Goal: Task Accomplishment & Management: Complete application form

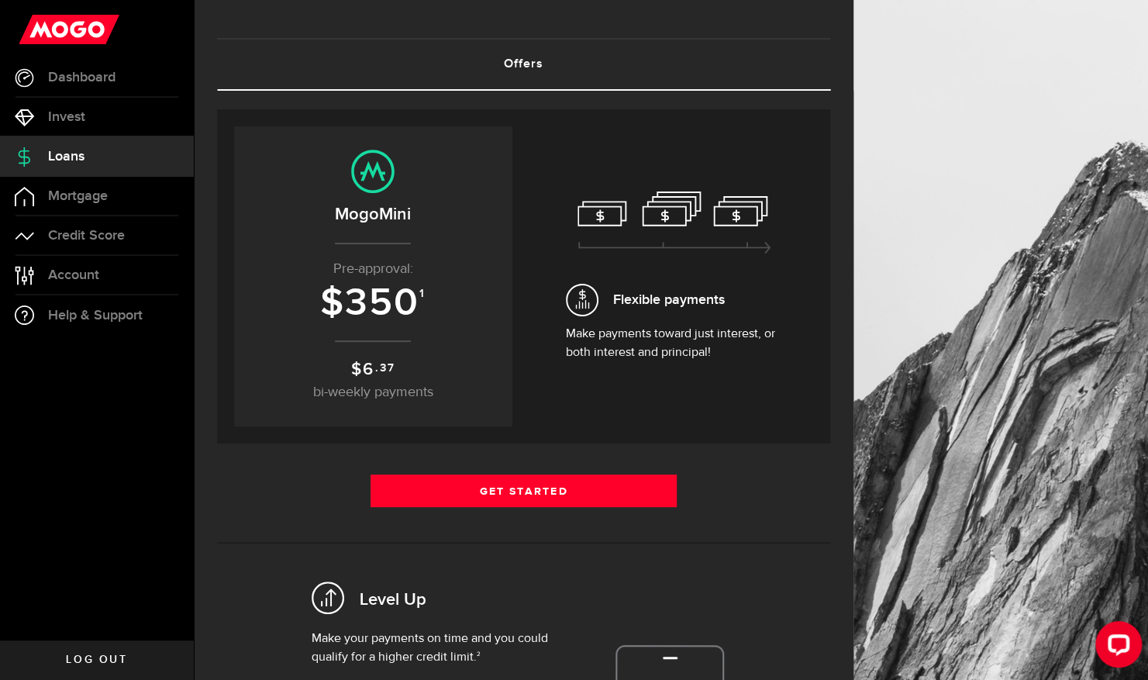
scroll to position [57, 0]
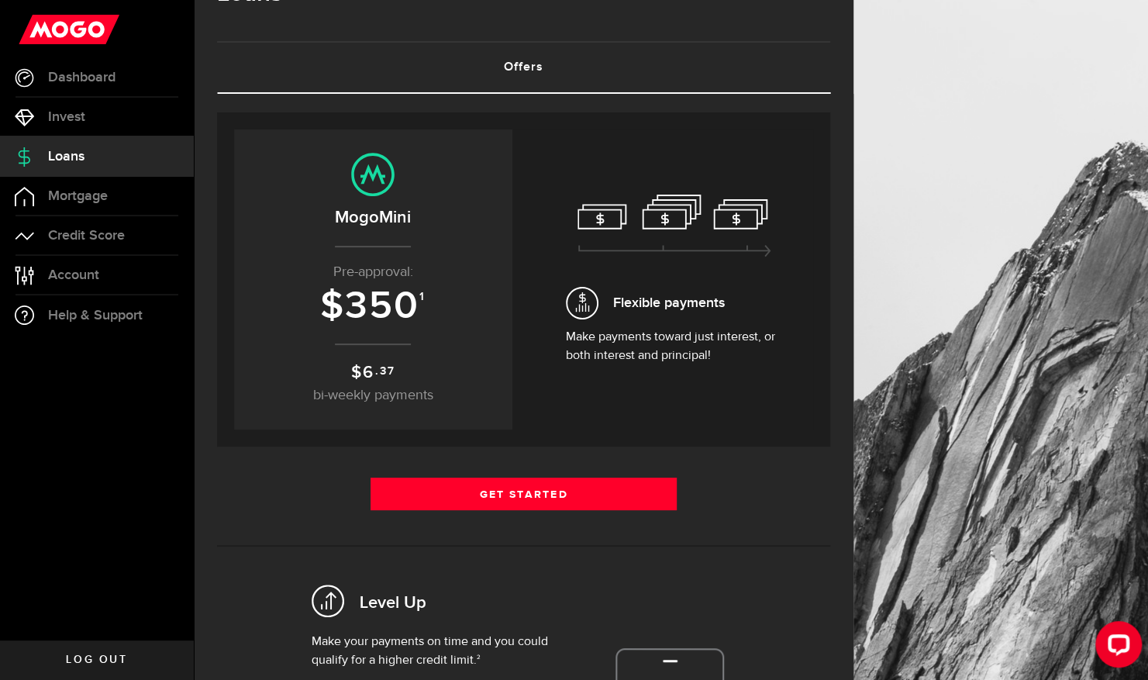
click at [740, 340] on p "Make payments toward just interest, or both interest and principal!" at bounding box center [674, 346] width 217 height 37
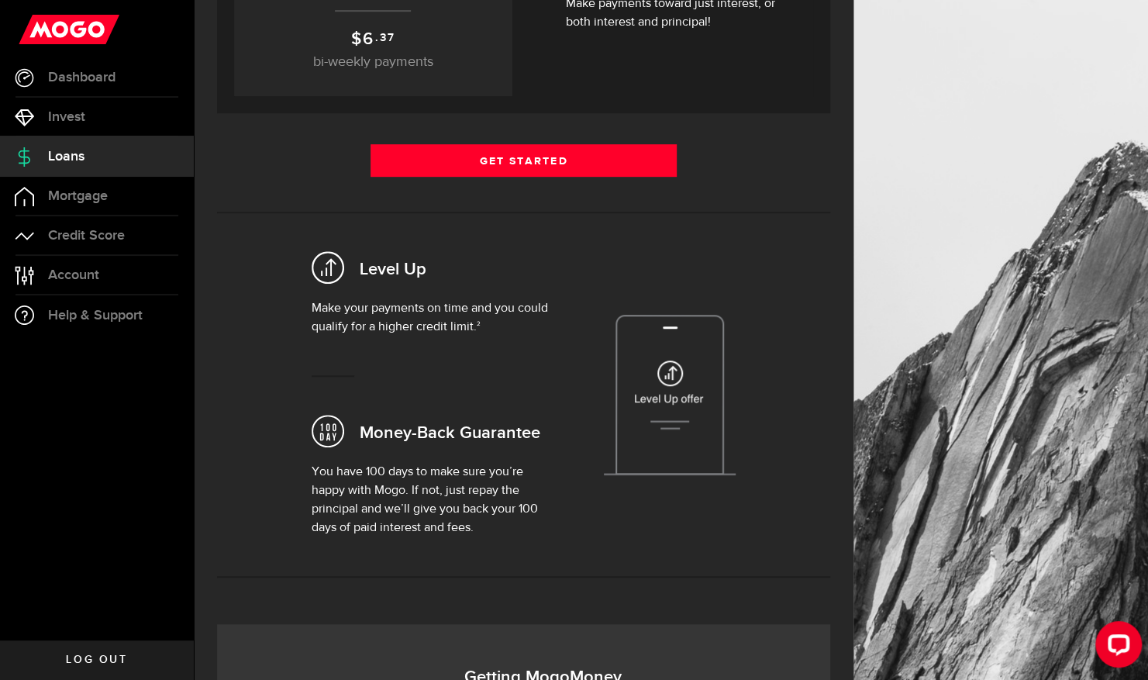
scroll to position [391, 0]
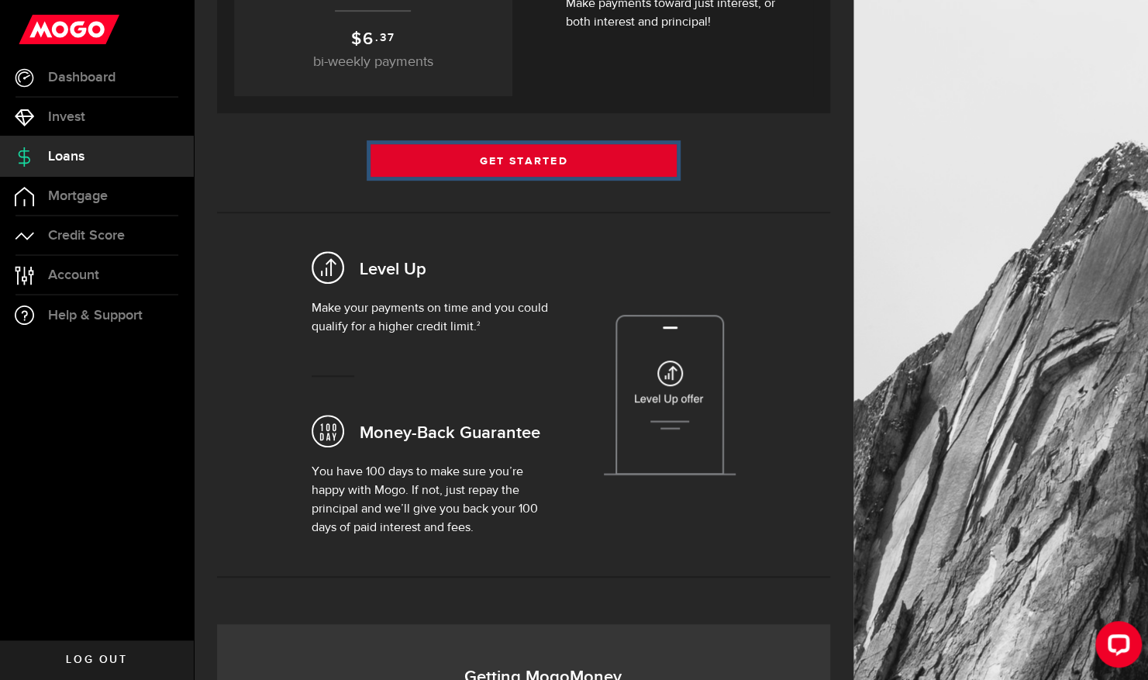
click at [560, 161] on link "Get Started" at bounding box center [524, 160] width 307 height 33
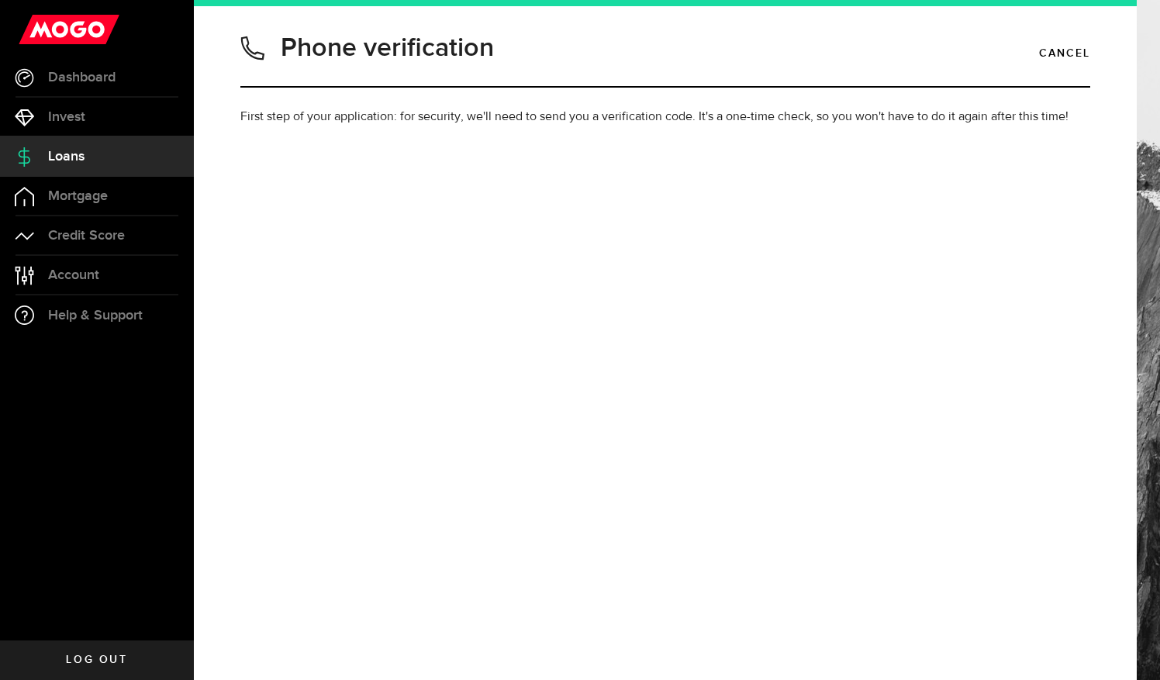
type input "4036187029"
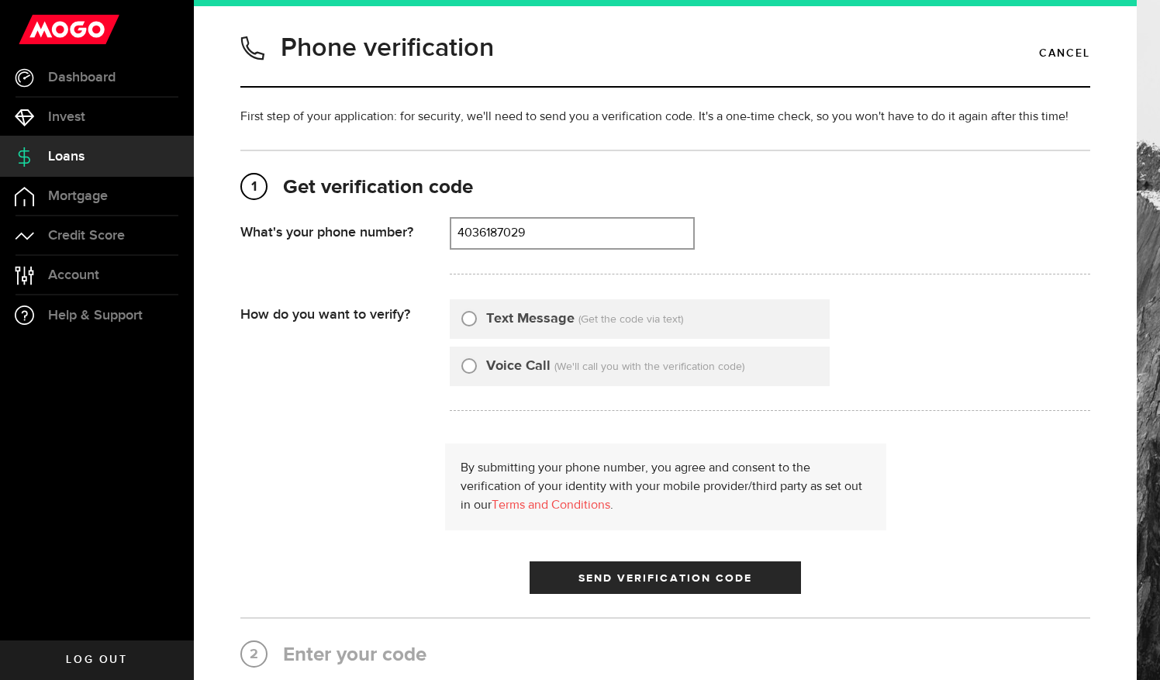
click at [470, 318] on input "Text Message" at bounding box center [469, 317] width 16 height 16
radio input "true"
click at [564, 576] on button "Send Verification Code" at bounding box center [665, 577] width 271 height 33
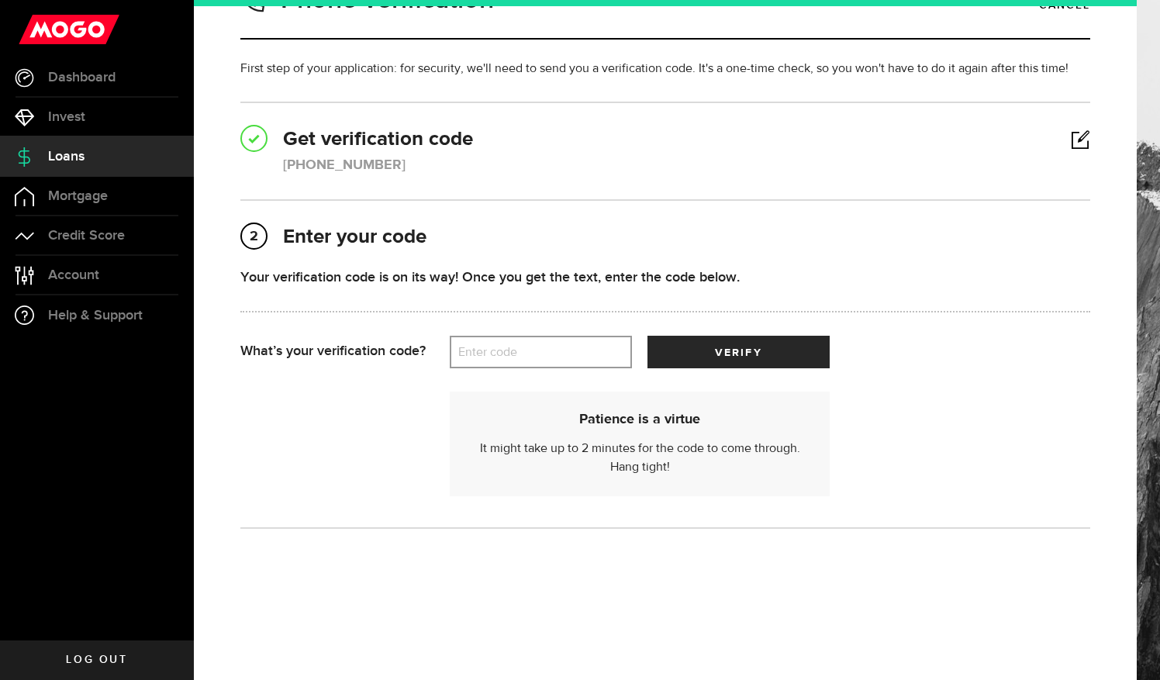
scroll to position [48, 0]
click at [530, 350] on label "Enter code" at bounding box center [541, 353] width 182 height 32
click at [530, 350] on input "Enter code" at bounding box center [541, 352] width 182 height 33
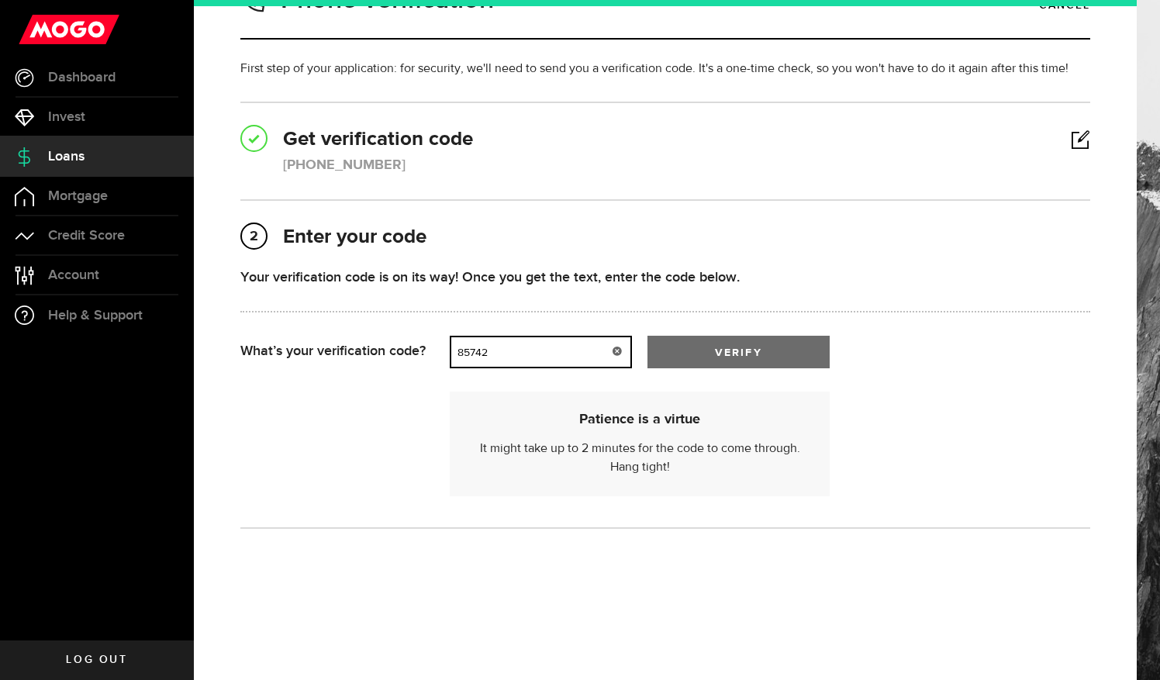
type input "85742"
click at [749, 355] on span "verify" at bounding box center [738, 352] width 47 height 11
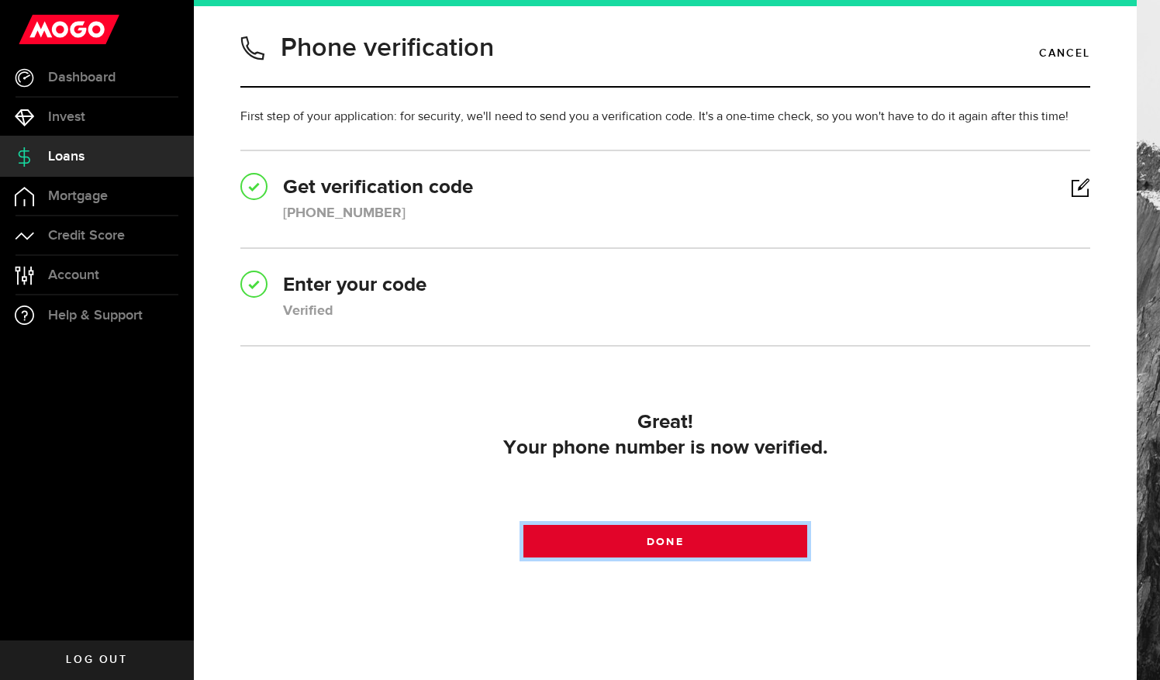
click at [647, 545] on span "Done" at bounding box center [665, 542] width 36 height 11
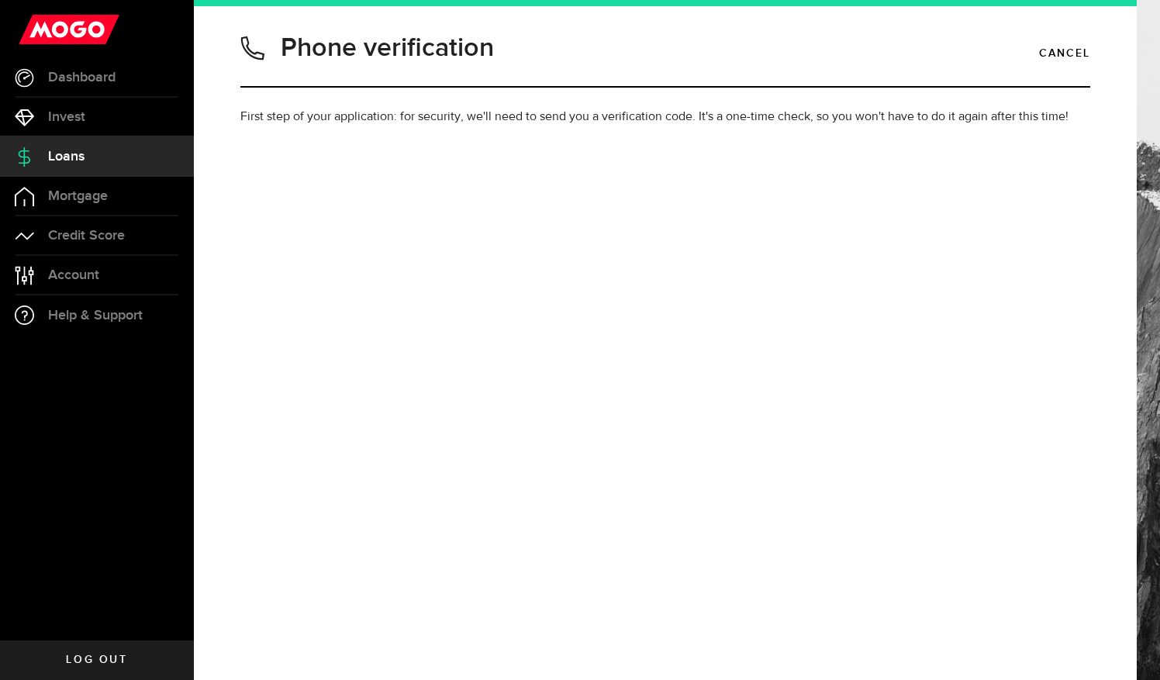
type input "4036187029"
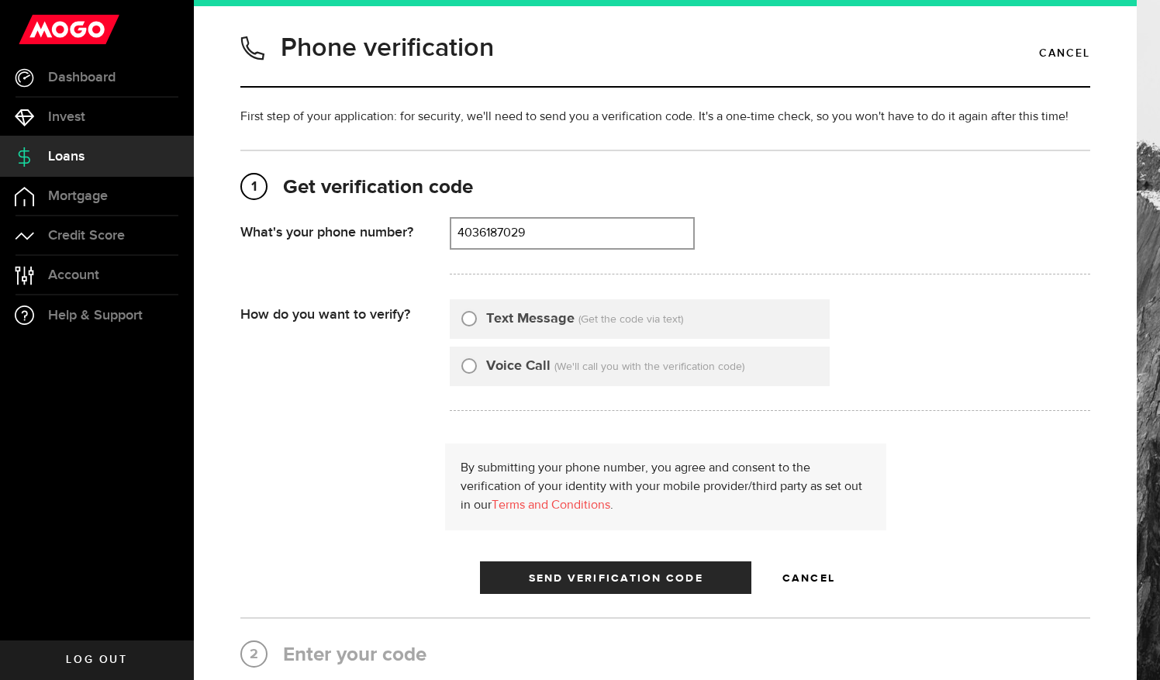
click at [464, 321] on input "Text Message" at bounding box center [469, 317] width 16 height 16
radio input "true"
click at [580, 574] on span "Send Verification Code" at bounding box center [616, 578] width 174 height 11
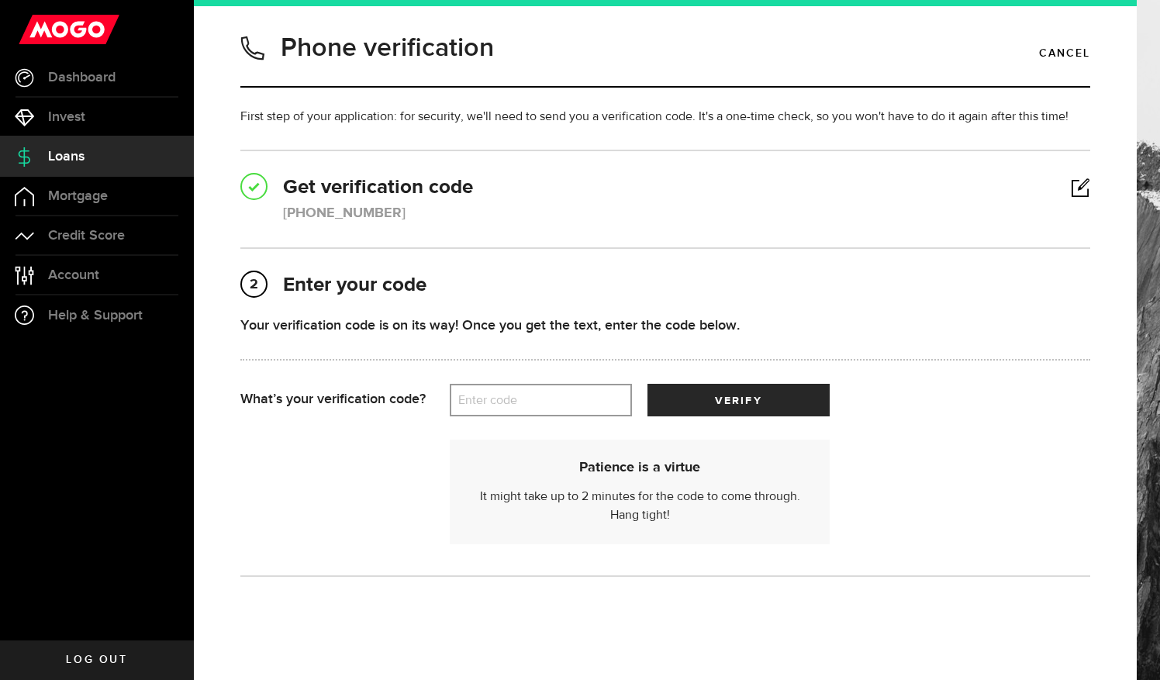
click at [527, 414] on label "Enter code" at bounding box center [541, 401] width 182 height 32
click at [527, 414] on input "Enter code" at bounding box center [541, 400] width 182 height 33
click at [758, 405] on span "verify" at bounding box center [738, 400] width 47 height 11
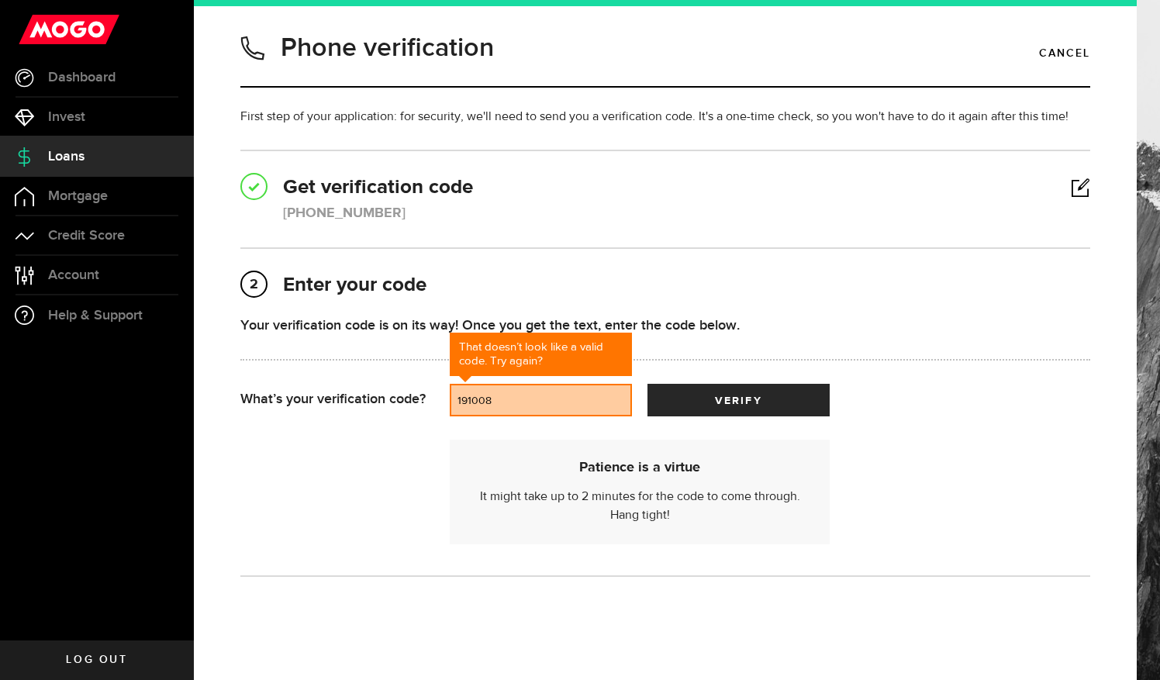
click at [526, 405] on input "191008" at bounding box center [541, 400] width 182 height 33
type input "19108"
click at [748, 398] on span "verify" at bounding box center [738, 400] width 47 height 11
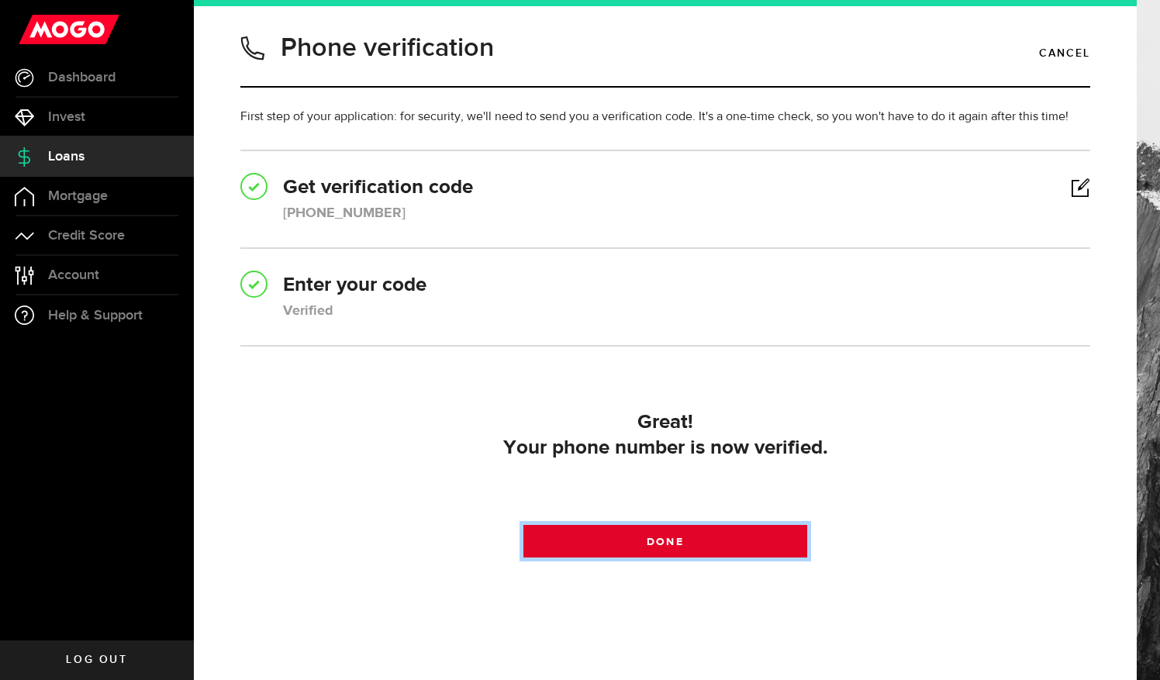
click at [656, 541] on span at bounding box center [665, 545] width 25 height 25
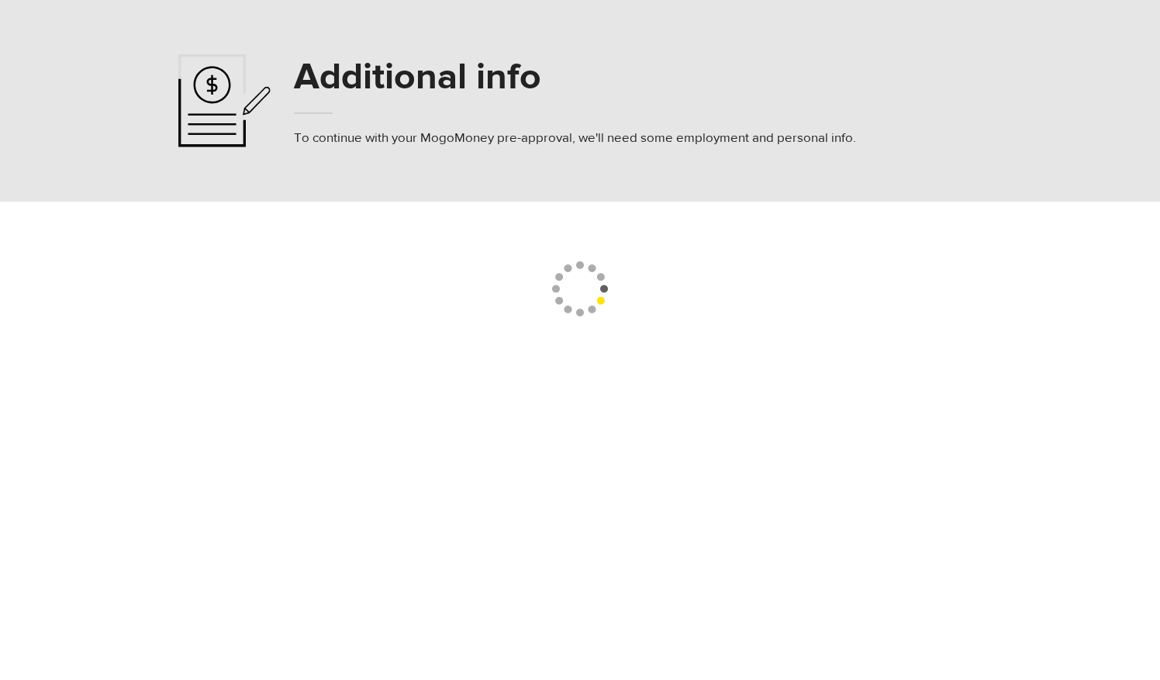
select select
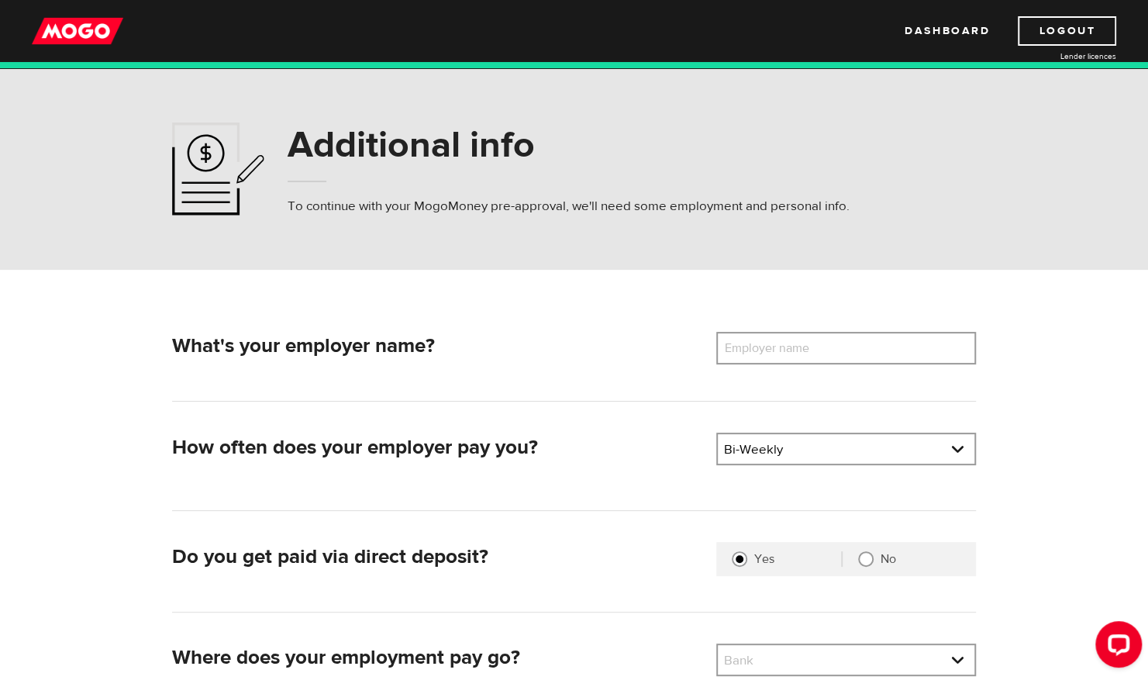
click at [837, 344] on label "Employer name" at bounding box center [778, 348] width 125 height 33
click at [837, 344] on input "Employer name" at bounding box center [846, 348] width 260 height 33
type input "Columbia College"
click at [957, 449] on link at bounding box center [846, 448] width 257 height 29
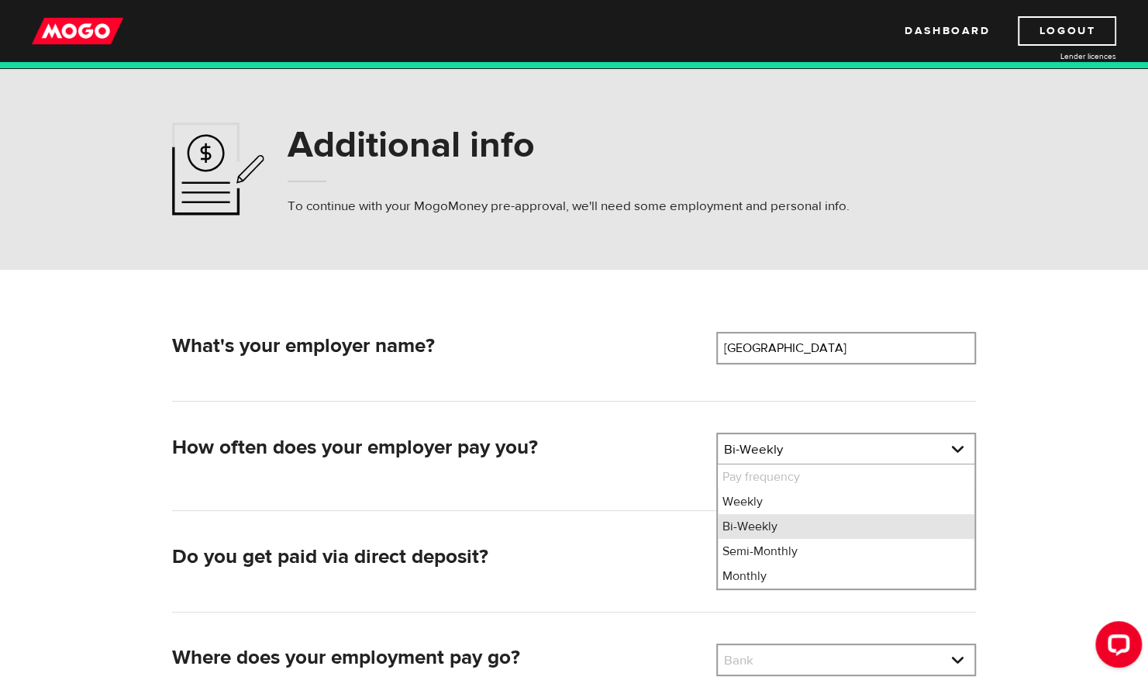
click at [778, 530] on li "Bi-Weekly" at bounding box center [846, 526] width 257 height 25
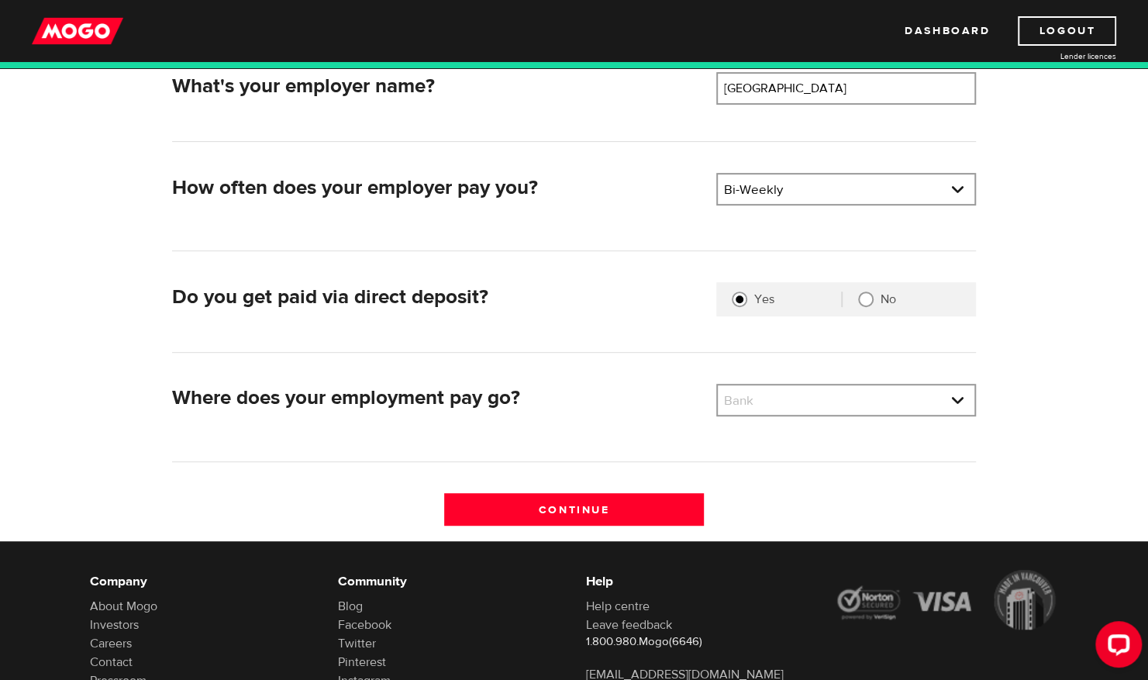
scroll to position [262, 0]
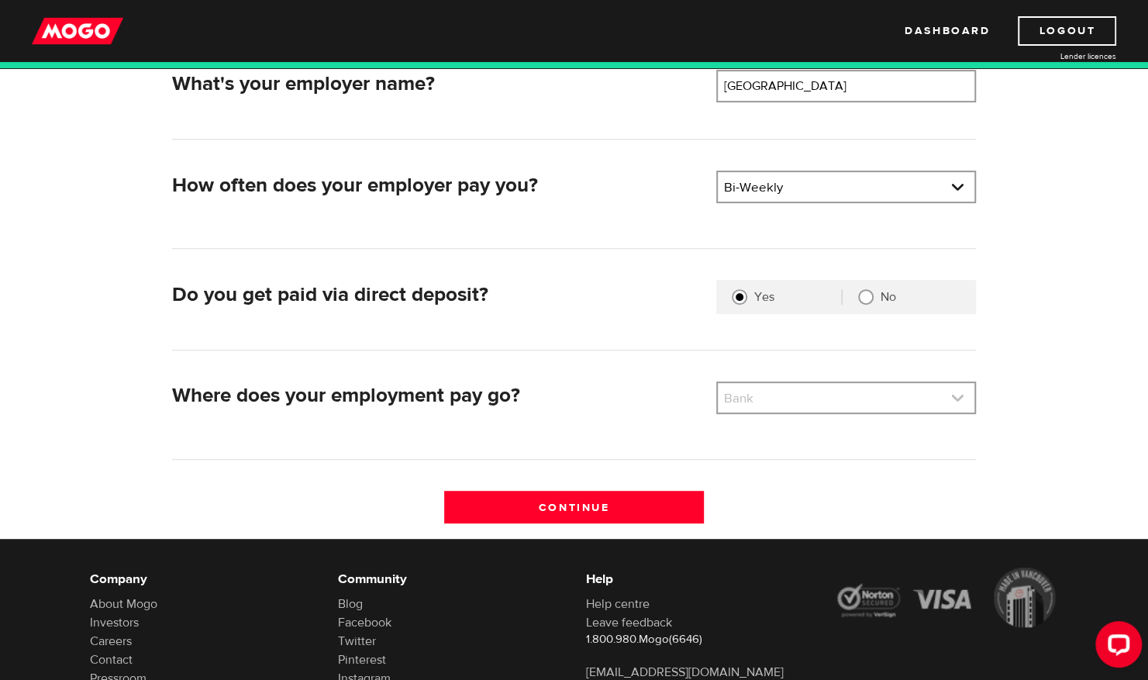
click at [761, 394] on link at bounding box center [846, 397] width 257 height 29
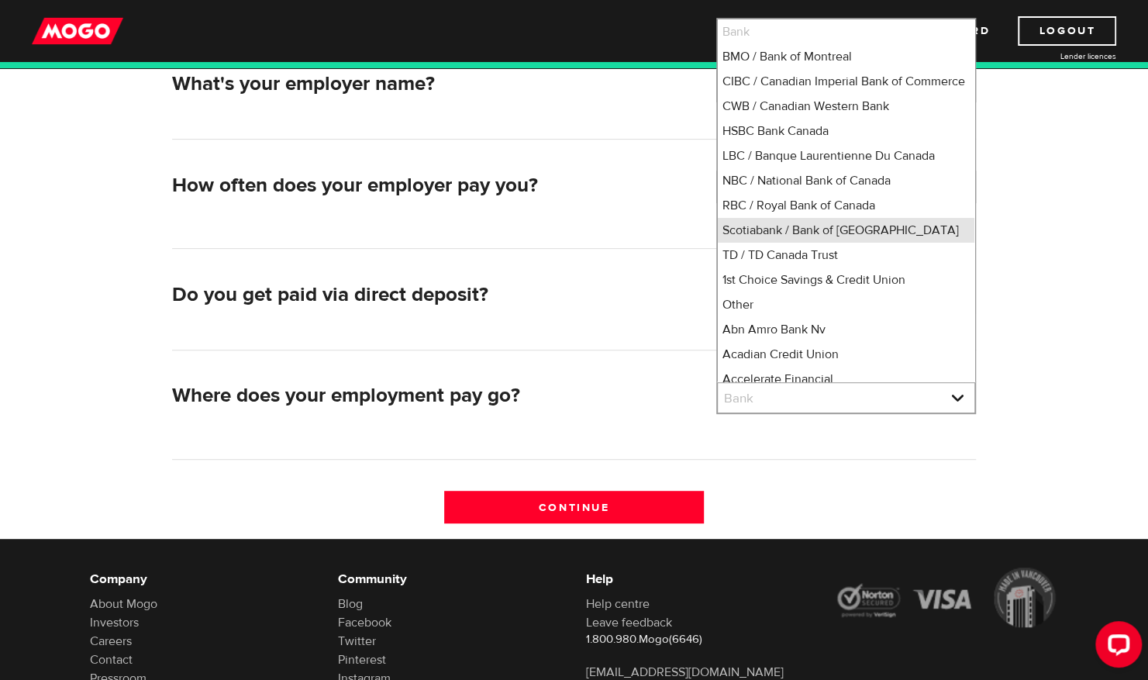
click at [894, 243] on li "Scotiabank / Bank of Nova Scotia" at bounding box center [846, 230] width 257 height 25
select select "2"
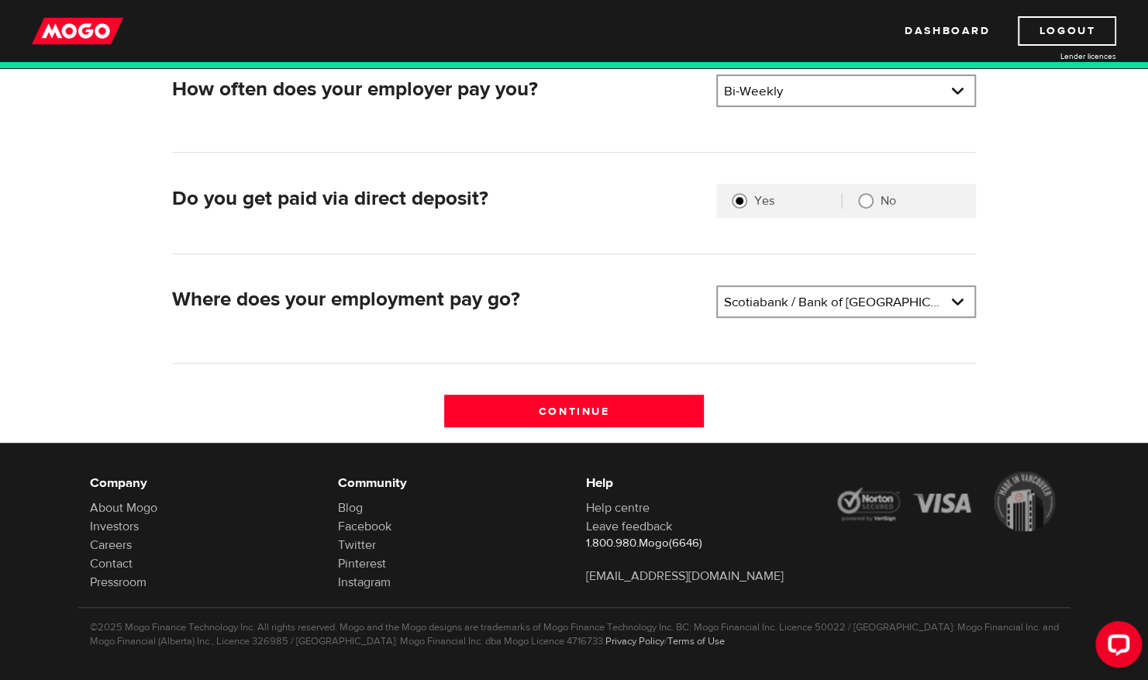
scroll to position [371, 0]
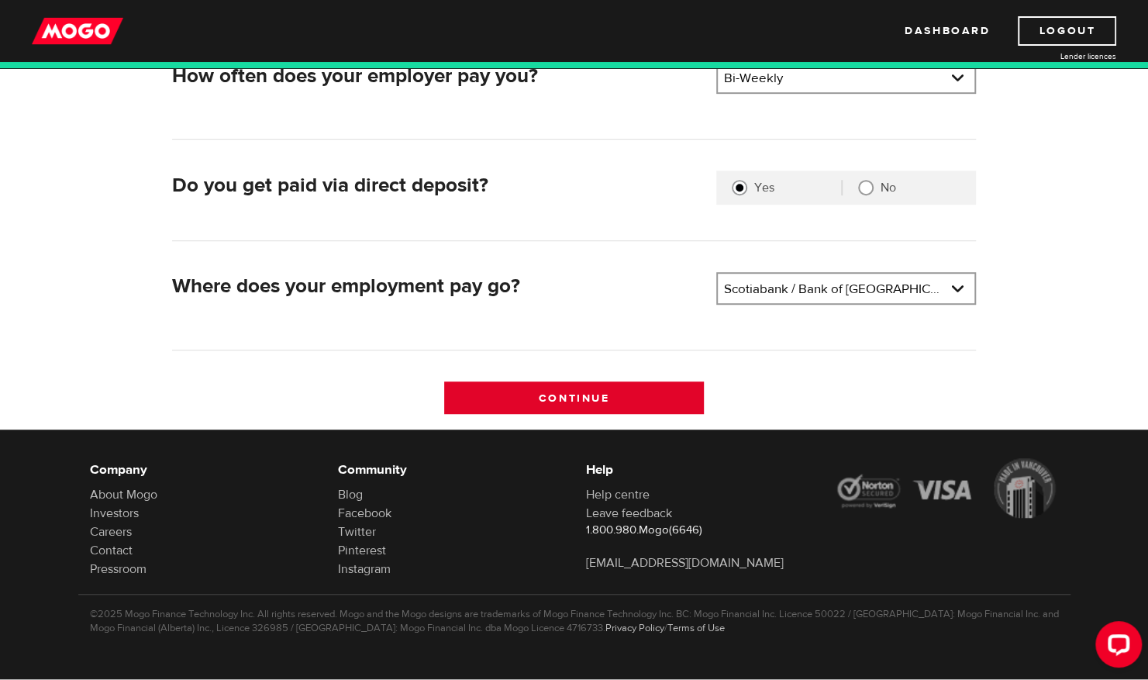
click at [554, 391] on input "Continue" at bounding box center [574, 397] width 260 height 33
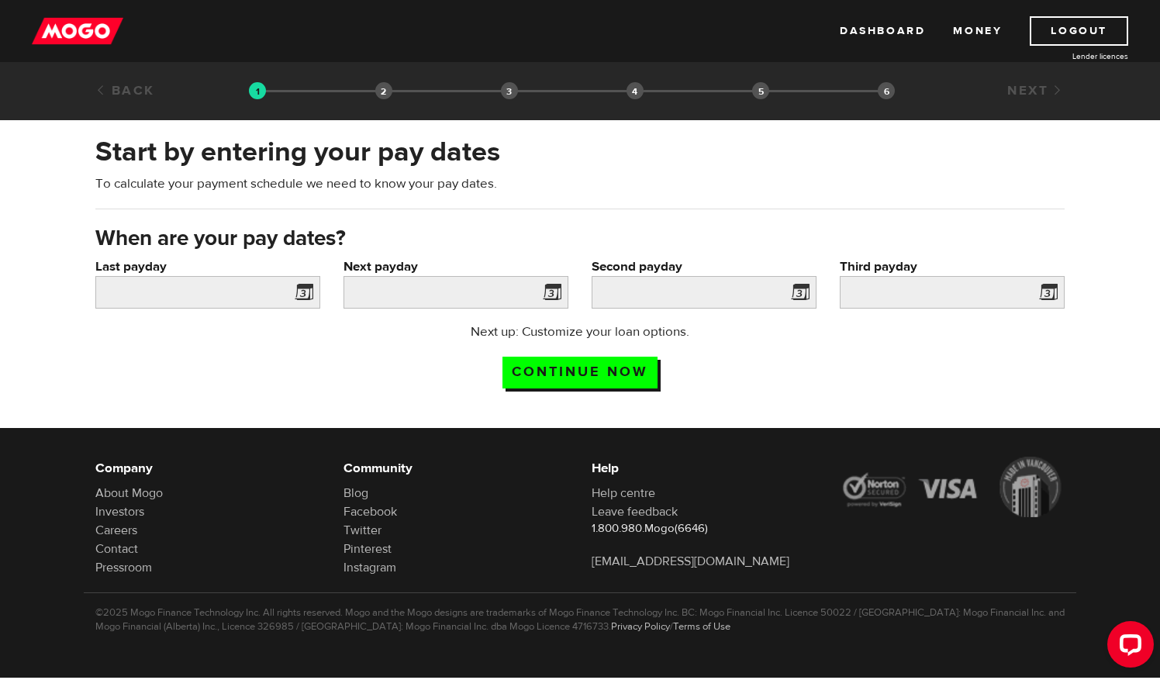
click at [303, 296] on span at bounding box center [300, 294] width 23 height 25
click at [302, 291] on span at bounding box center [300, 294] width 23 height 25
click at [267, 295] on input "Last payday" at bounding box center [207, 292] width 225 height 33
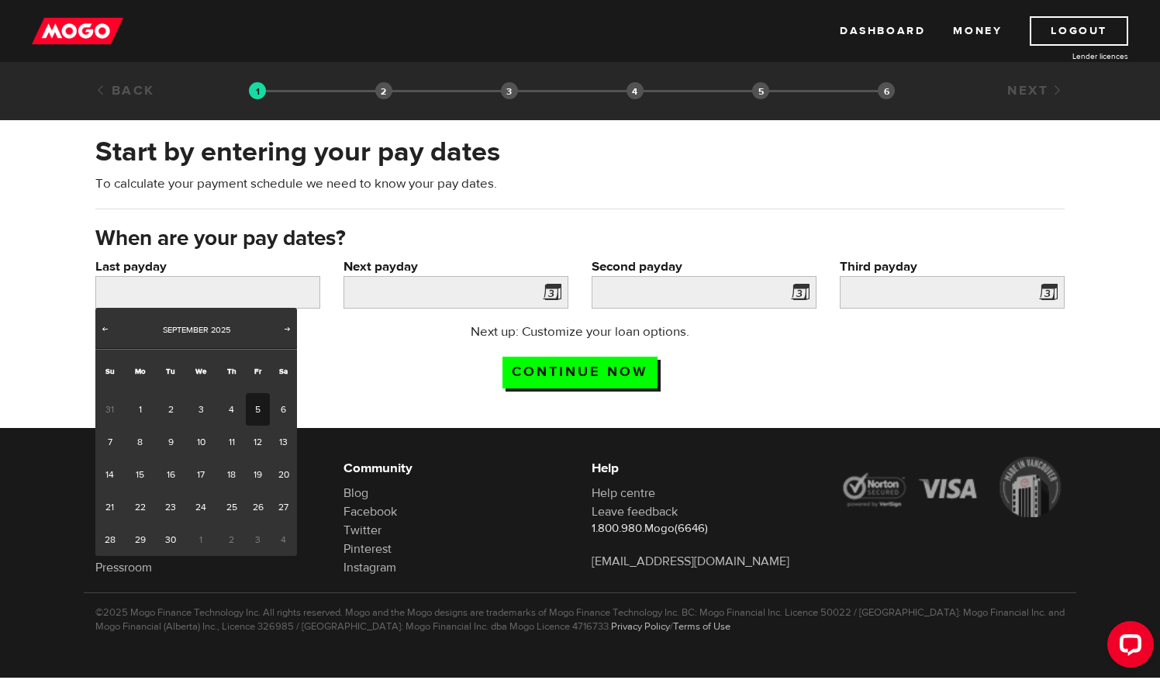
click at [257, 409] on link "5" at bounding box center [258, 409] width 24 height 33
type input "2025/09/05"
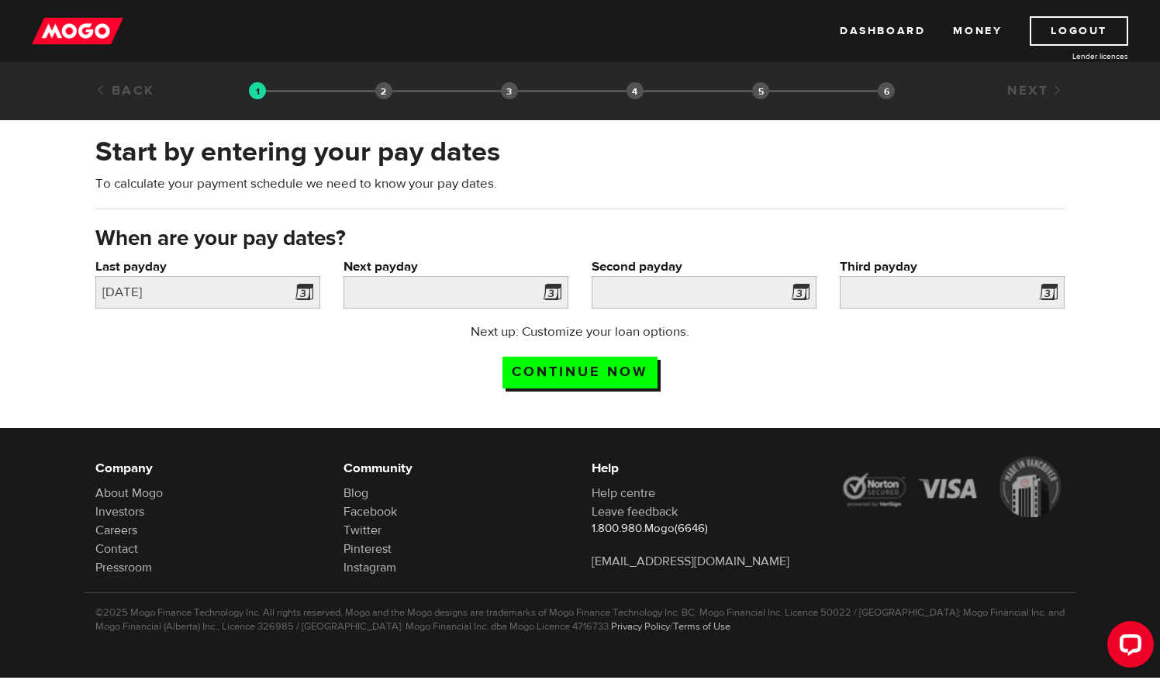
click at [549, 293] on span at bounding box center [548, 294] width 23 height 25
click at [551, 289] on span at bounding box center [548, 294] width 23 height 25
click at [547, 292] on span at bounding box center [548, 294] width 23 height 25
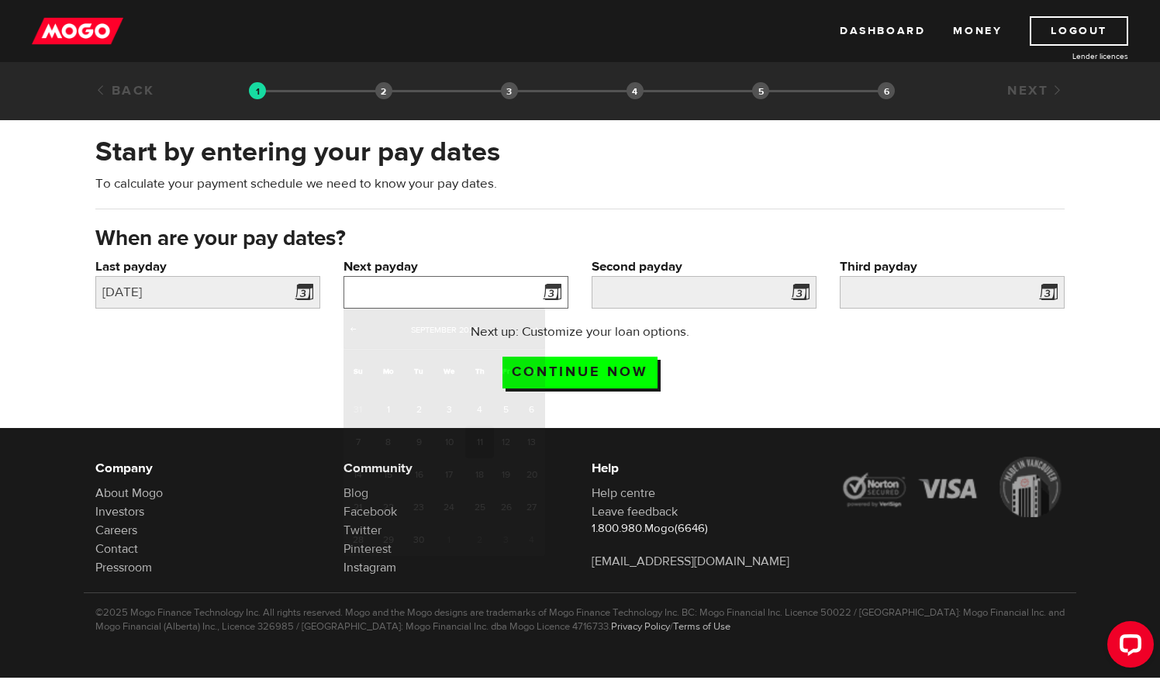
click at [485, 293] on input "Next payday" at bounding box center [456, 292] width 225 height 33
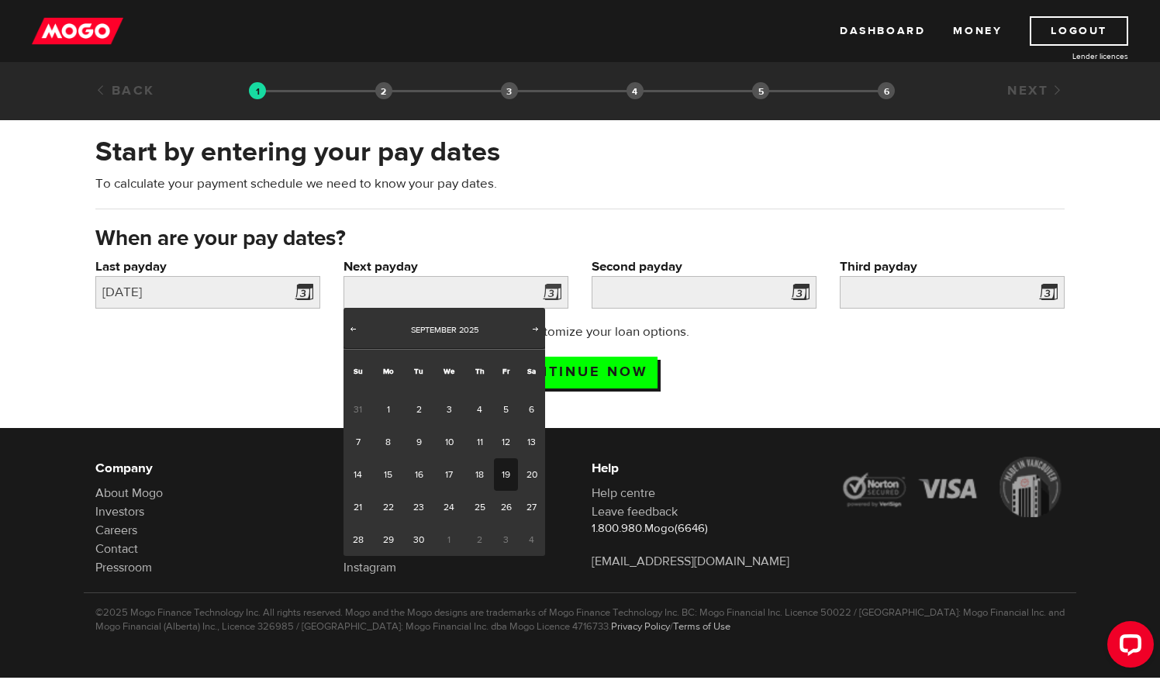
click at [504, 470] on link "19" at bounding box center [506, 474] width 24 height 33
type input "2025/09/19"
type input "2025/10/3"
type input "2025/10/17"
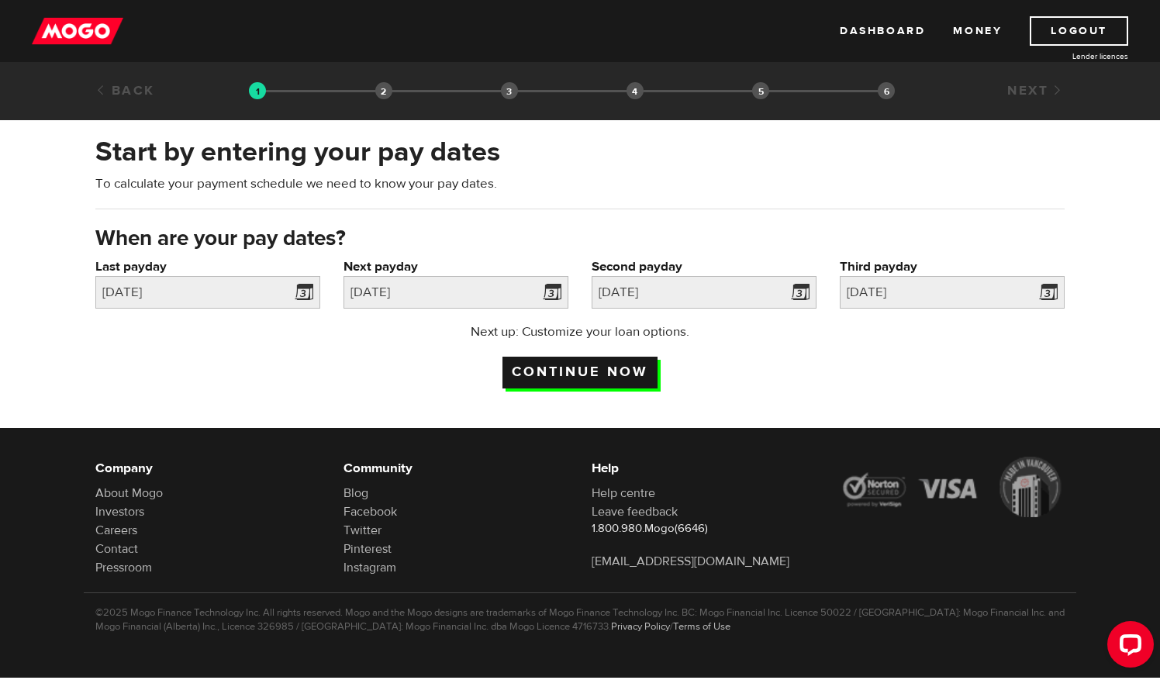
click at [589, 370] on input "Continue now" at bounding box center [579, 373] width 155 height 32
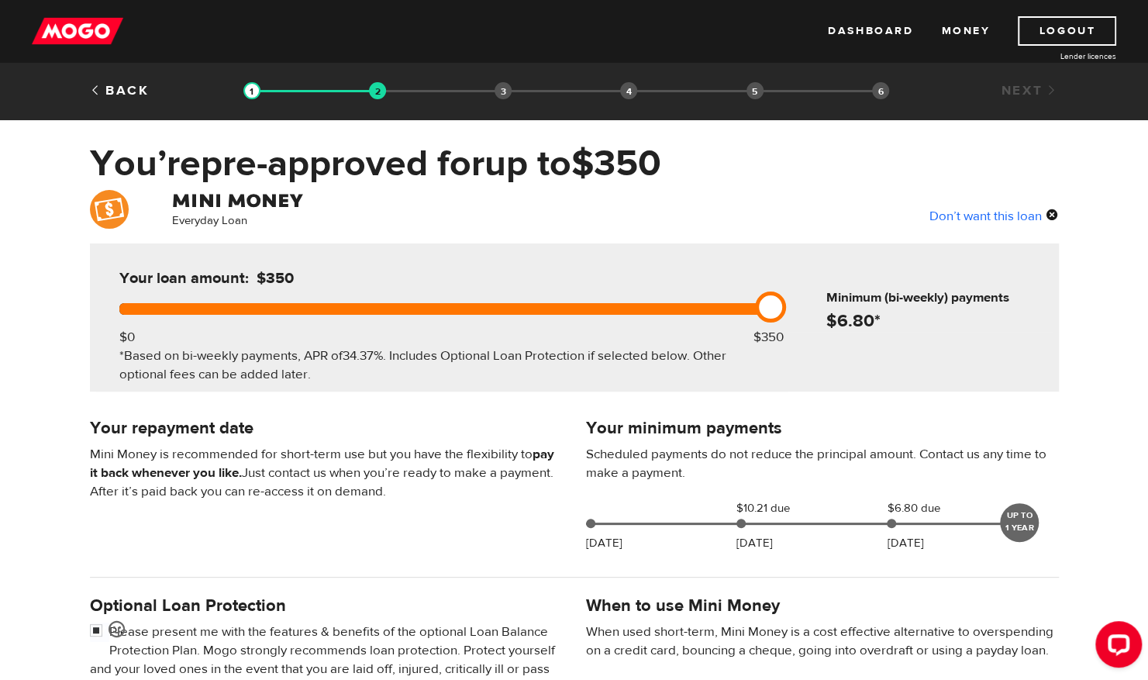
drag, startPoint x: 743, startPoint y: 519, endPoint x: 763, endPoint y: 519, distance: 20.2
drag, startPoint x: 763, startPoint y: 519, endPoint x: 682, endPoint y: 545, distance: 84.8
click at [682, 545] on div "Your minimum payments Scheduled payments do not reduce the principal amount. Co…" at bounding box center [823, 488] width 496 height 146
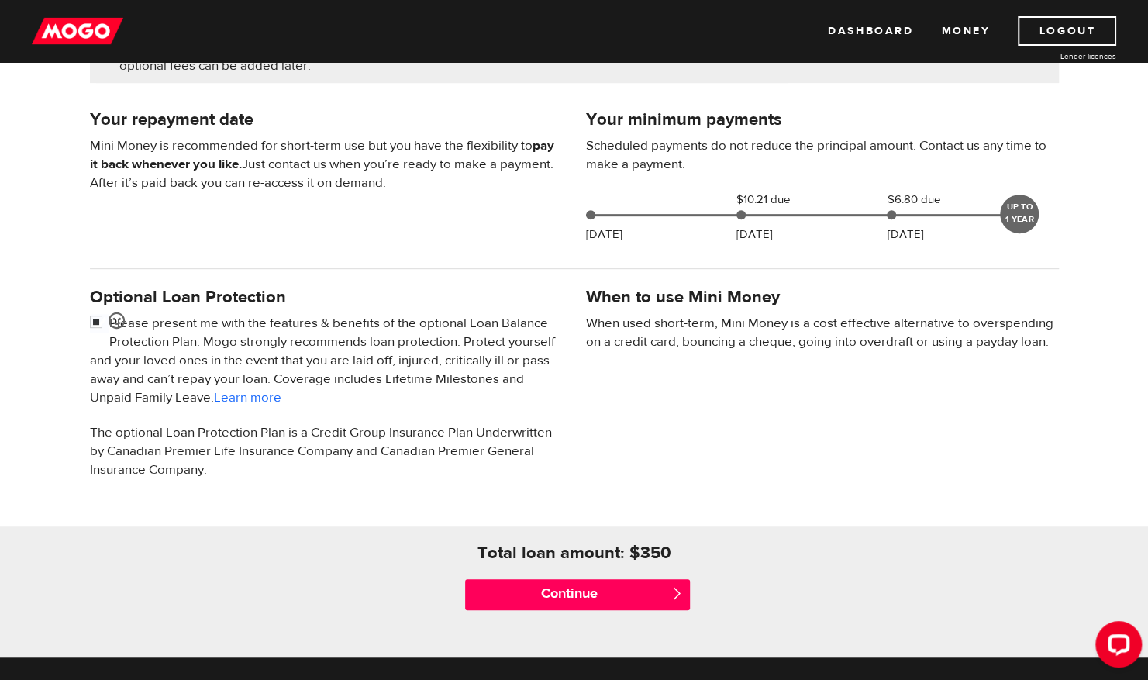
scroll to position [316, 0]
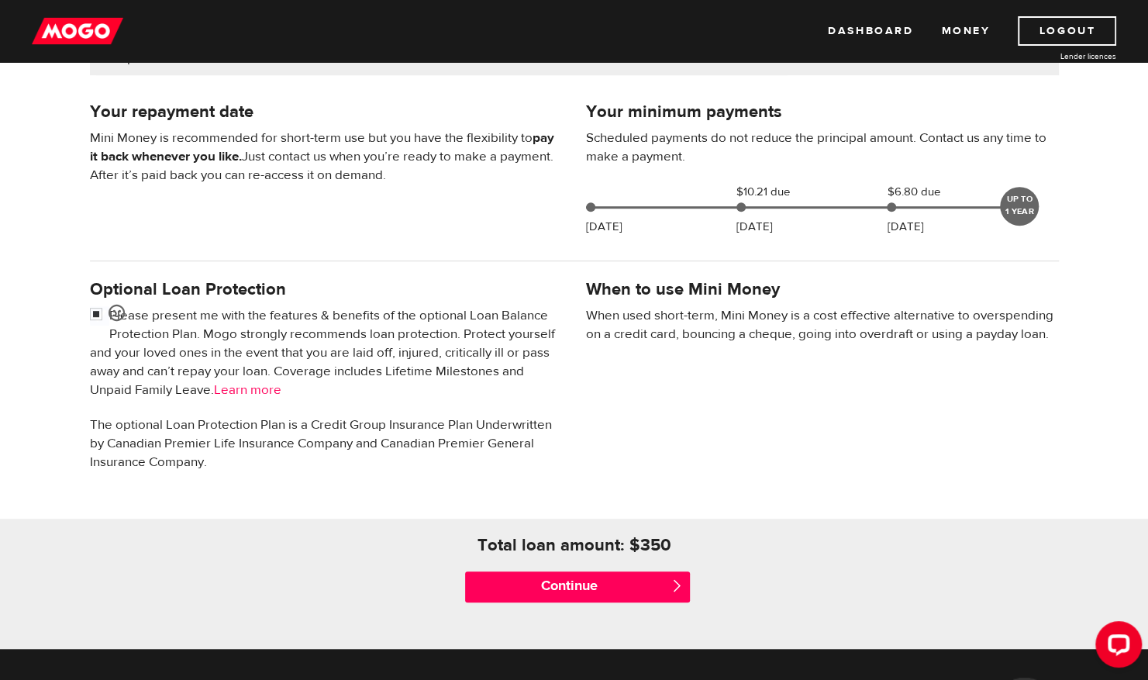
click at [281, 385] on link "Learn more" at bounding box center [247, 389] width 67 height 17
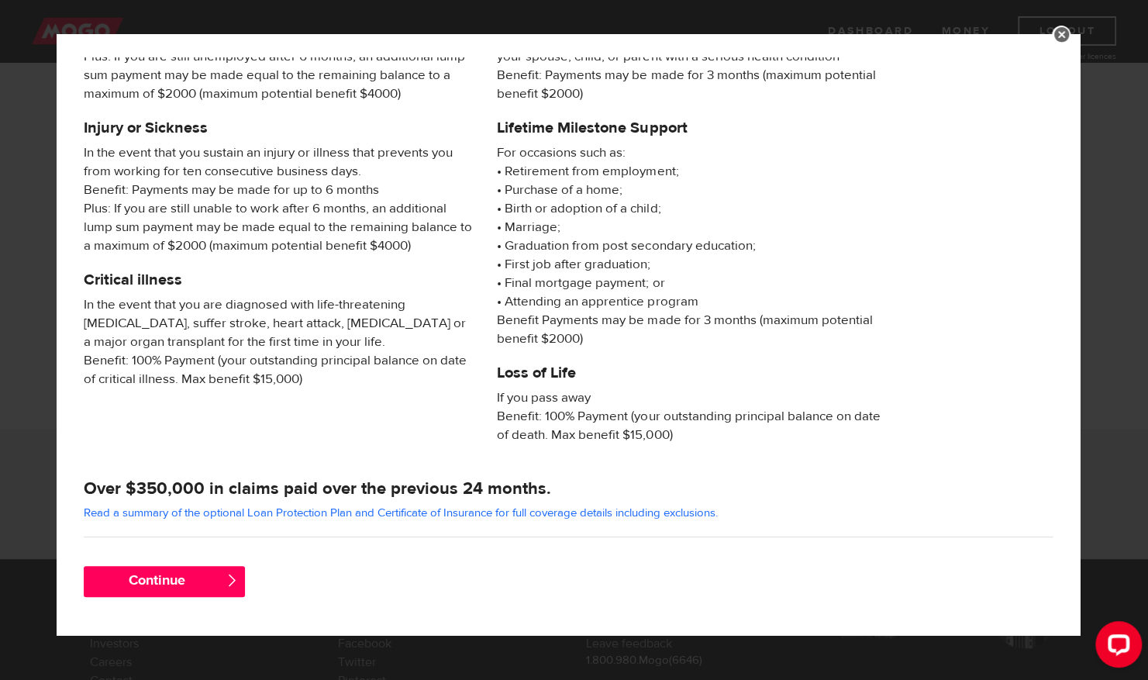
scroll to position [409, 0]
click at [175, 575] on button "Continue" at bounding box center [164, 581] width 161 height 31
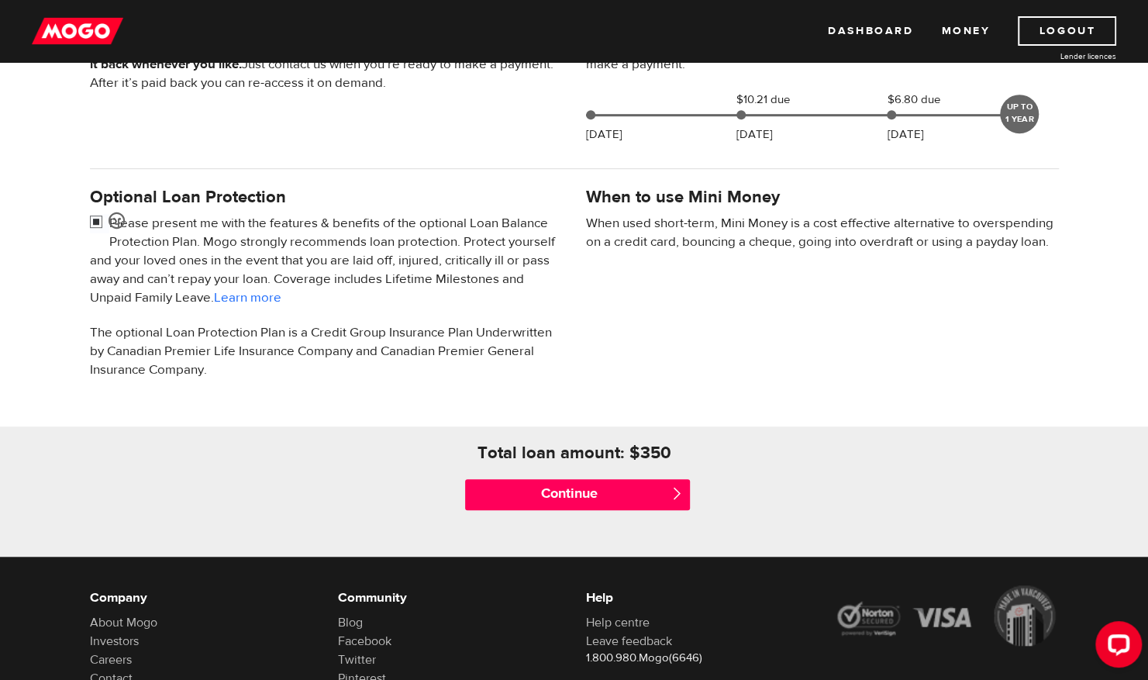
click at [100, 220] on input "checkbox" at bounding box center [99, 223] width 19 height 19
click at [94, 220] on input "checkbox" at bounding box center [99, 223] width 19 height 19
checkbox input "true"
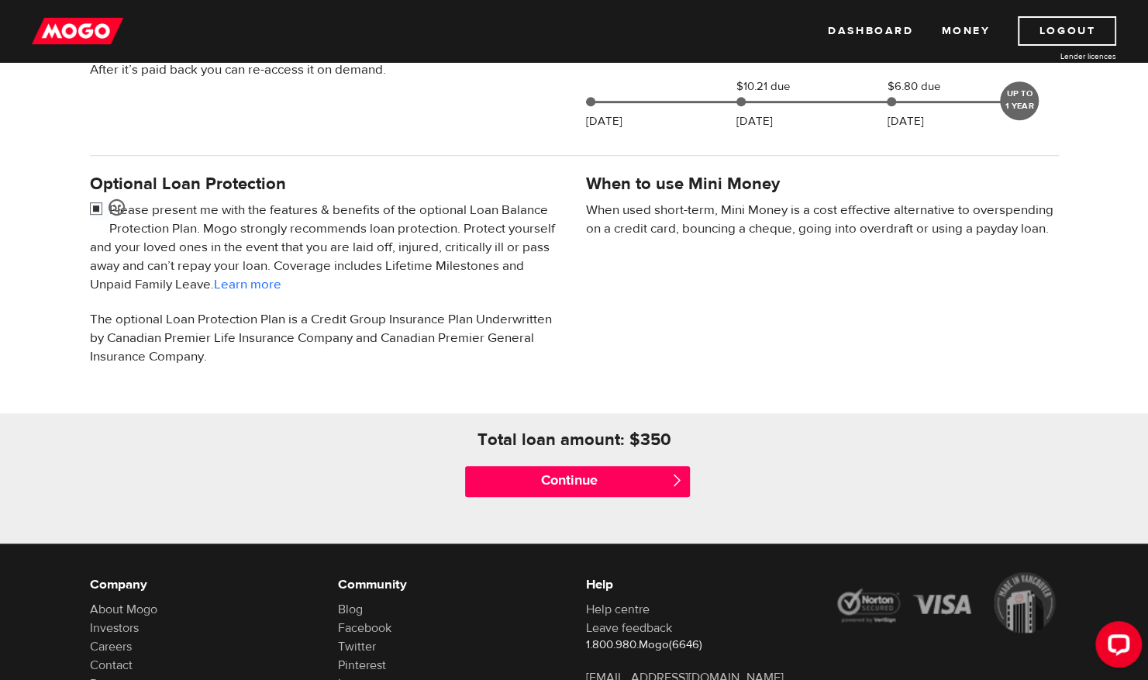
scroll to position [411, 0]
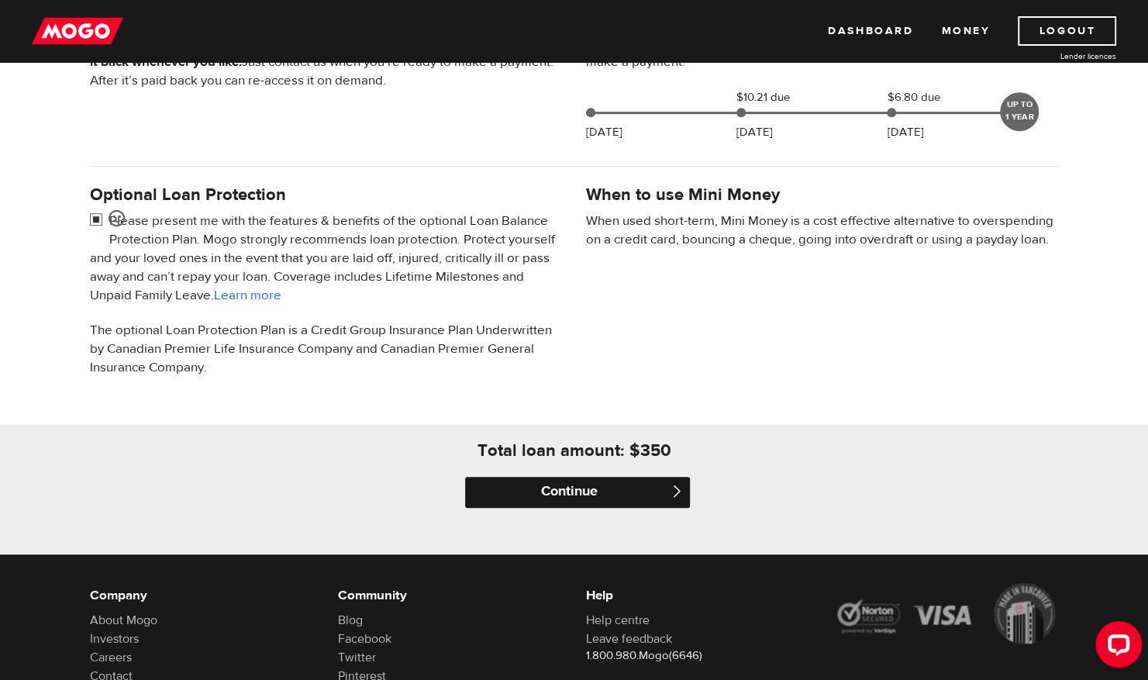
click at [613, 493] on input "Continue" at bounding box center [577, 492] width 225 height 31
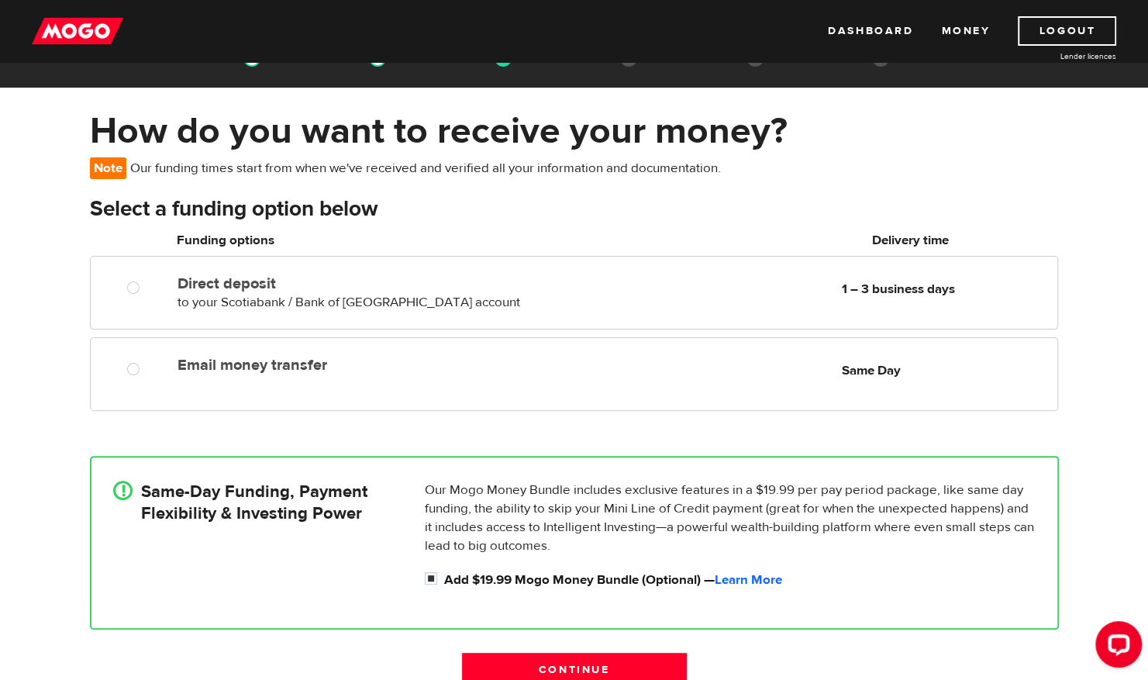
scroll to position [32, 0]
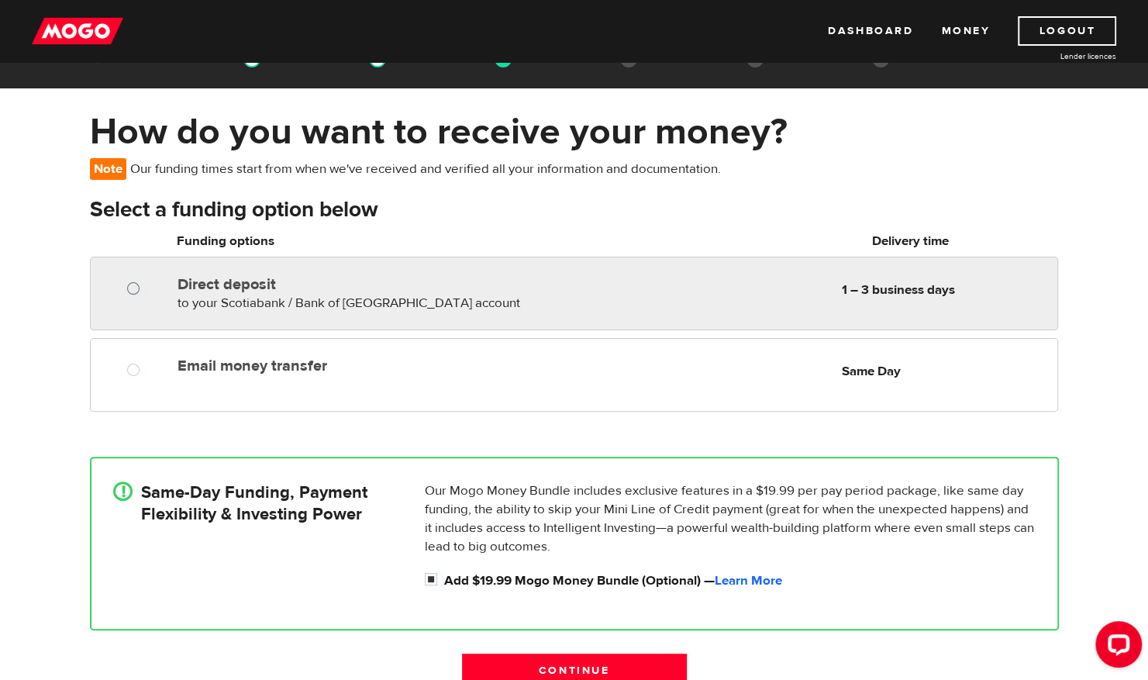
click at [136, 292] on input "Direct deposit" at bounding box center [136, 290] width 19 height 19
radio input "true"
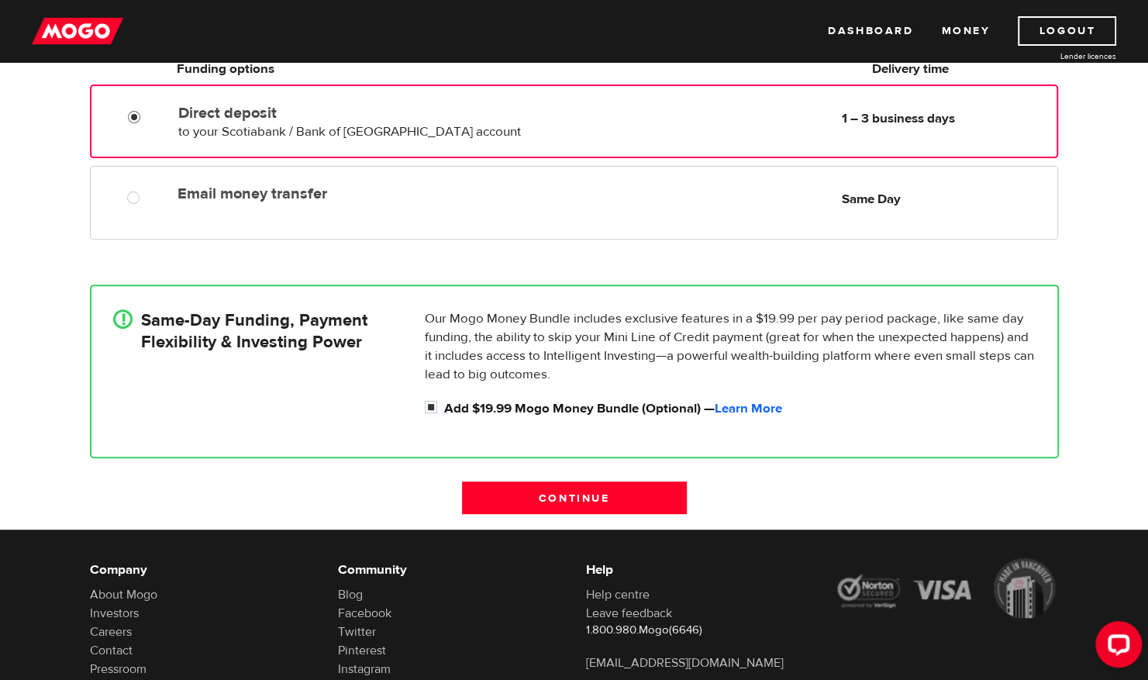
scroll to position [203, 0]
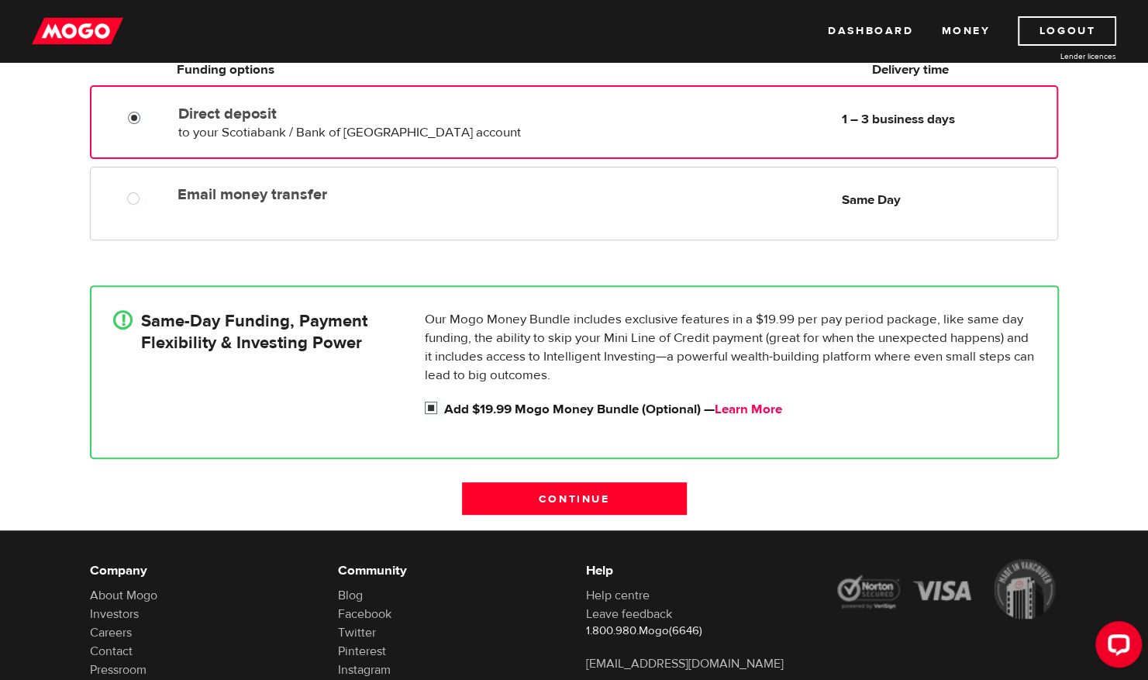
click at [757, 414] on link "Learn More" at bounding box center [748, 409] width 67 height 17
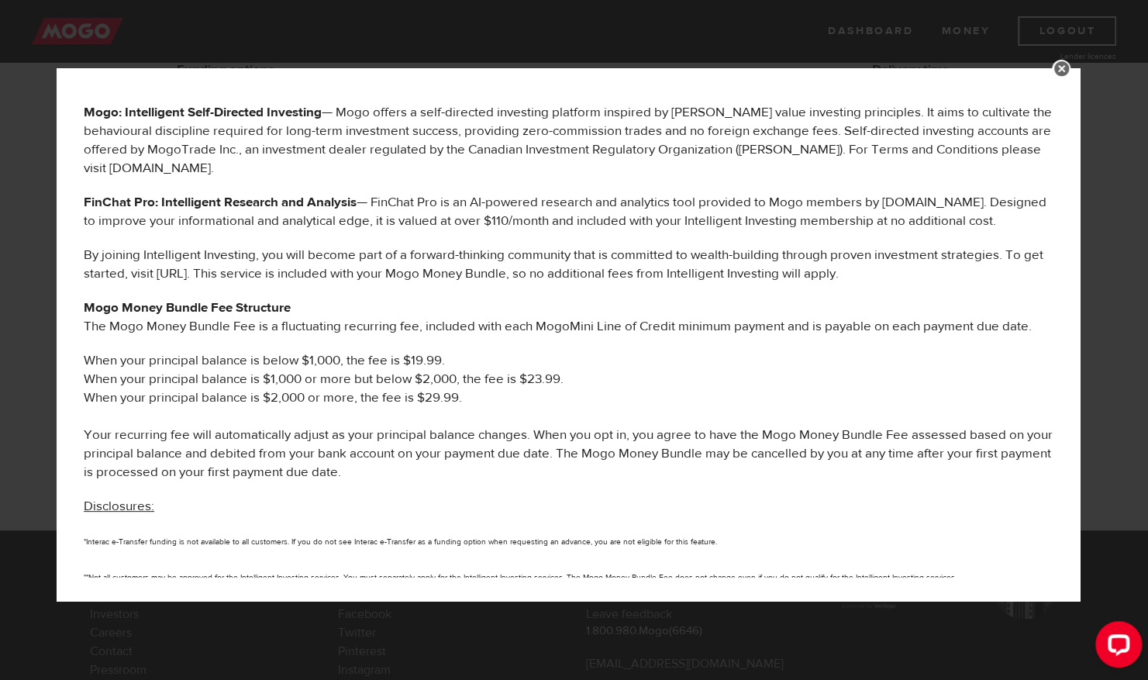
scroll to position [618, 0]
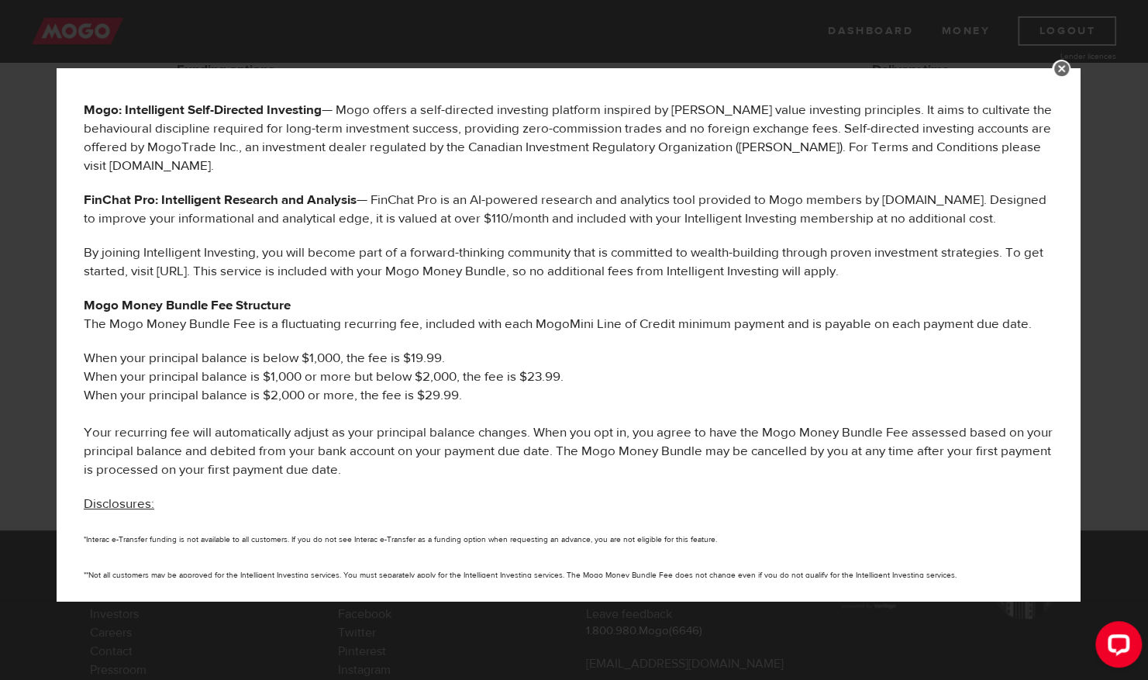
click at [1071, 70] on link at bounding box center [1061, 69] width 19 height 19
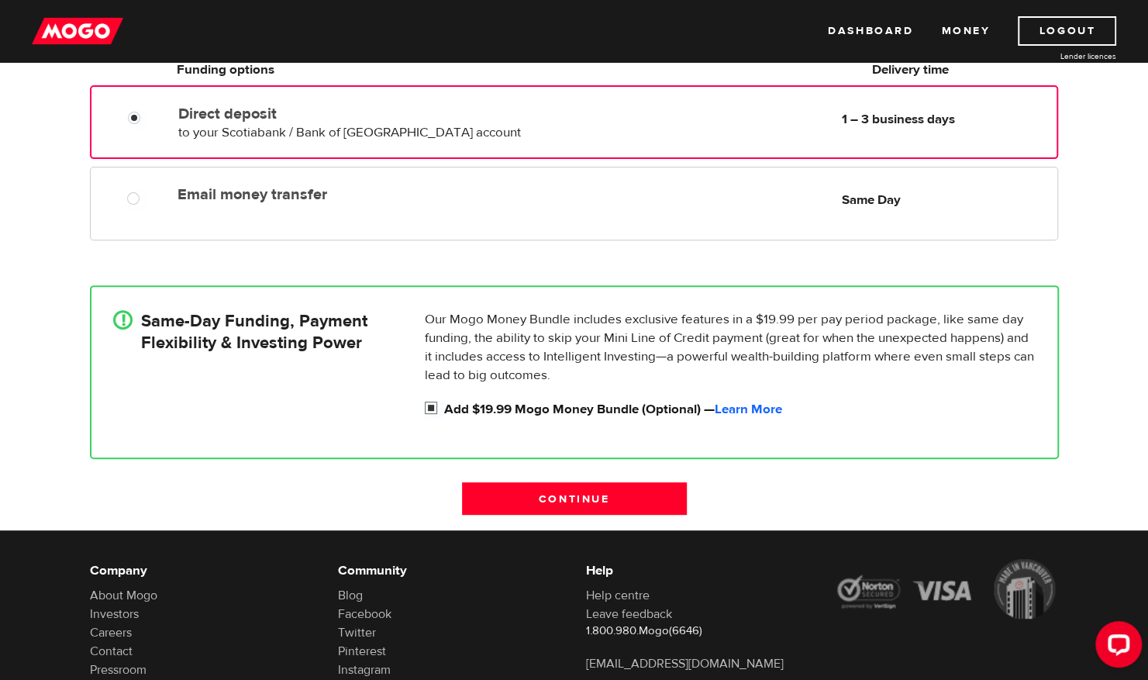
click at [430, 406] on input "Add $19.99 Mogo Money Bundle (Optional) — Learn More" at bounding box center [434, 409] width 19 height 19
checkbox input "false"
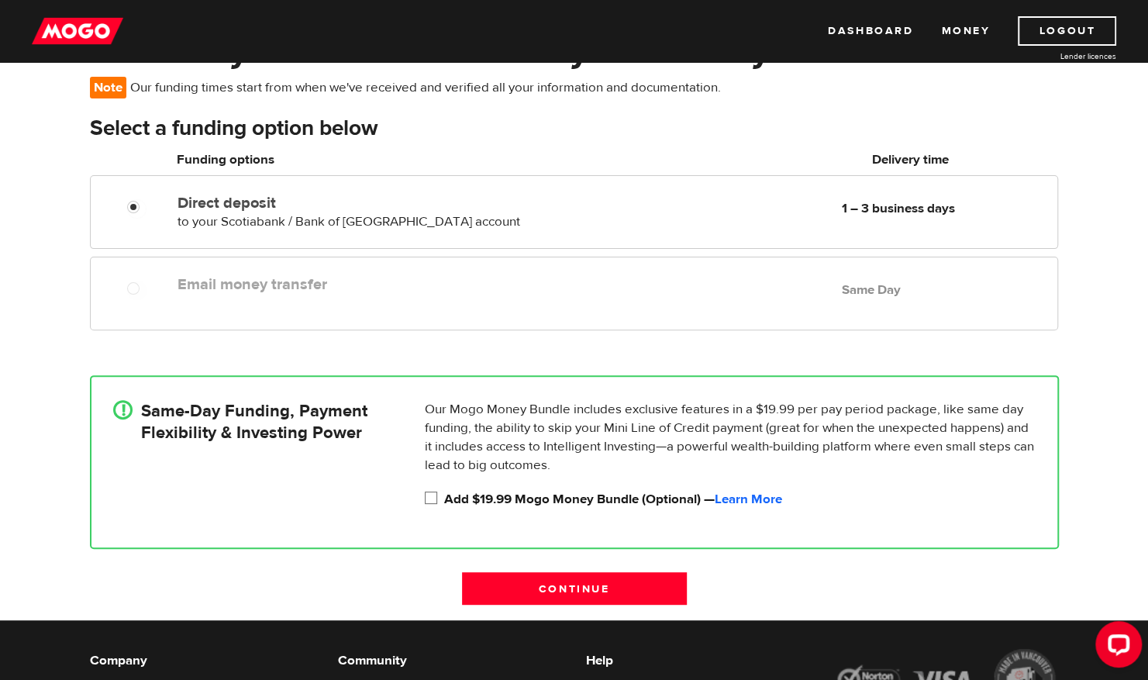
scroll to position [112, 0]
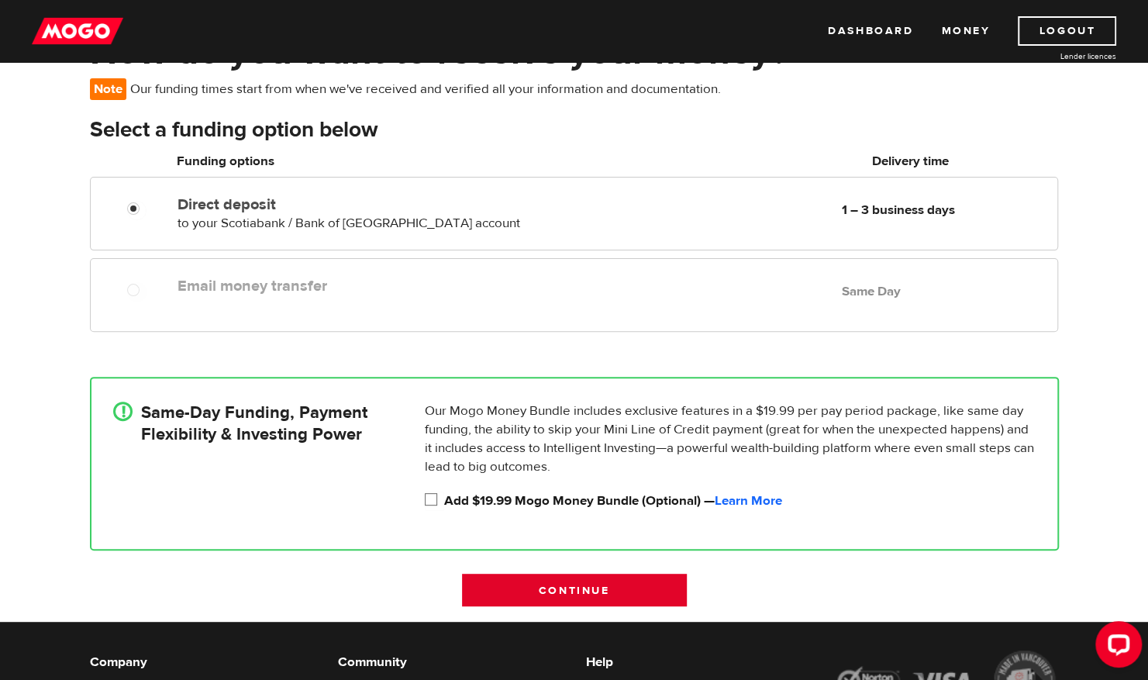
click at [612, 594] on input "Continue" at bounding box center [574, 590] width 225 height 33
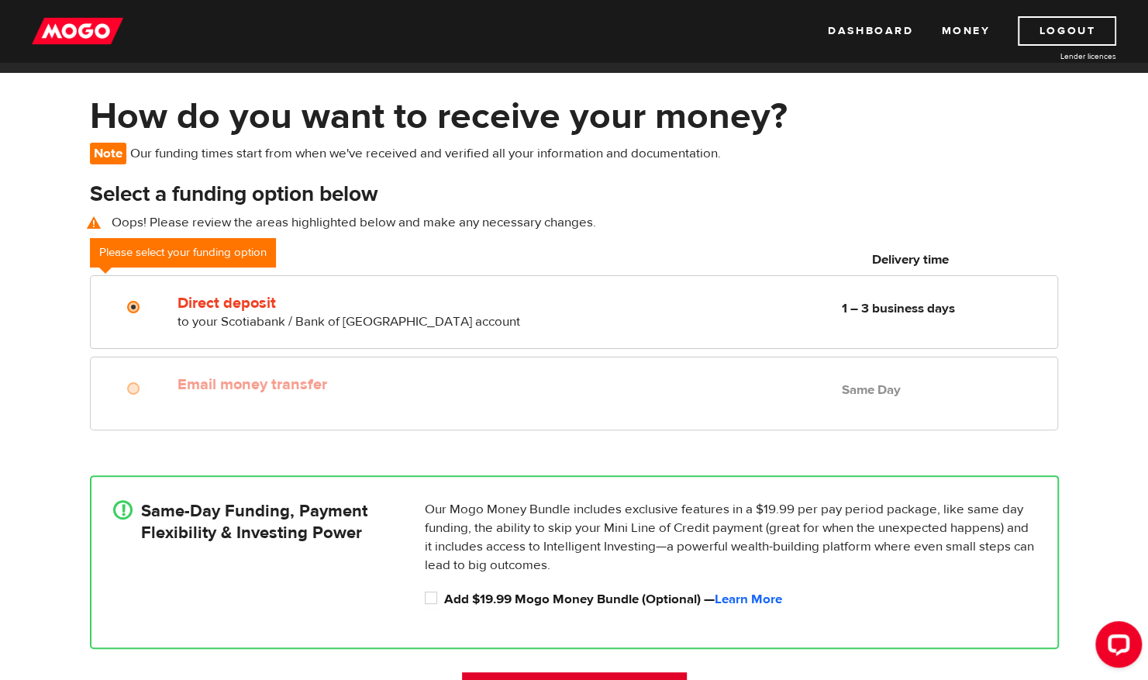
scroll to position [54, 0]
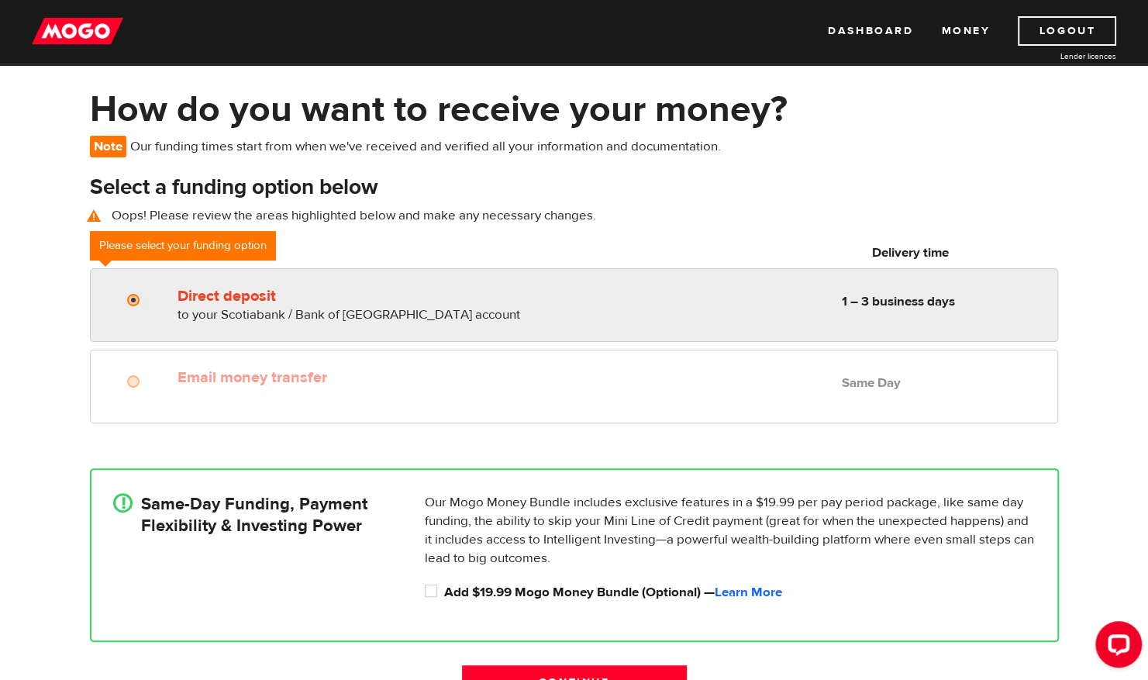
click at [920, 309] on span "1 – 3 business days" at bounding box center [946, 301] width 209 height 19
radio input "true"
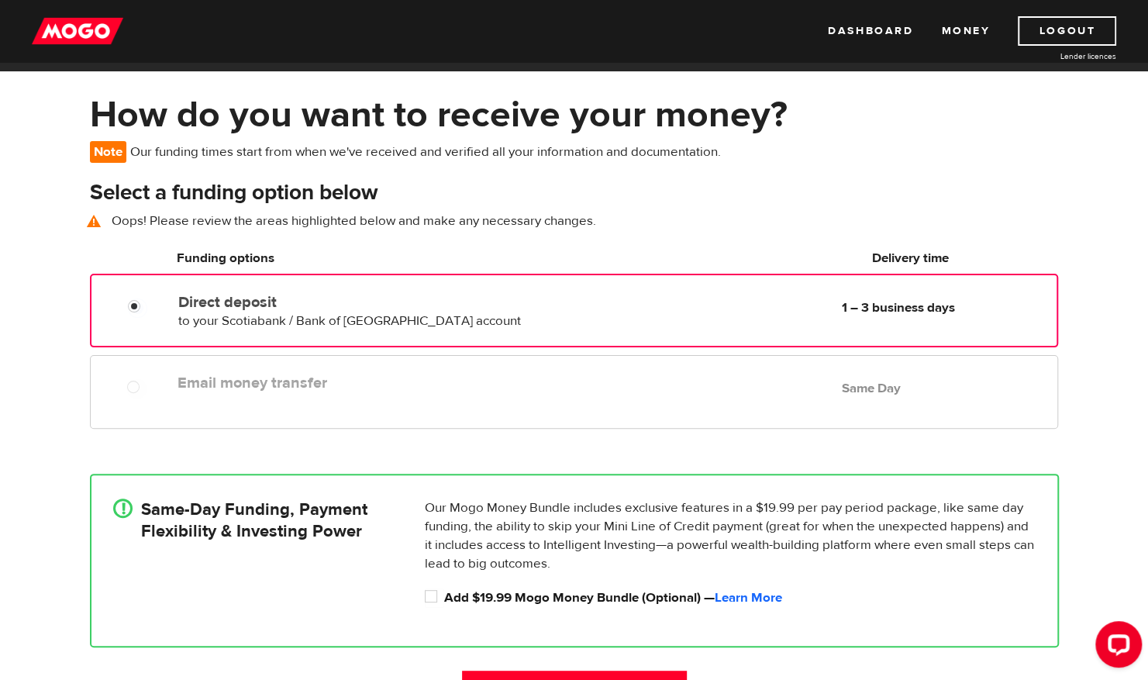
scroll to position [50, 0]
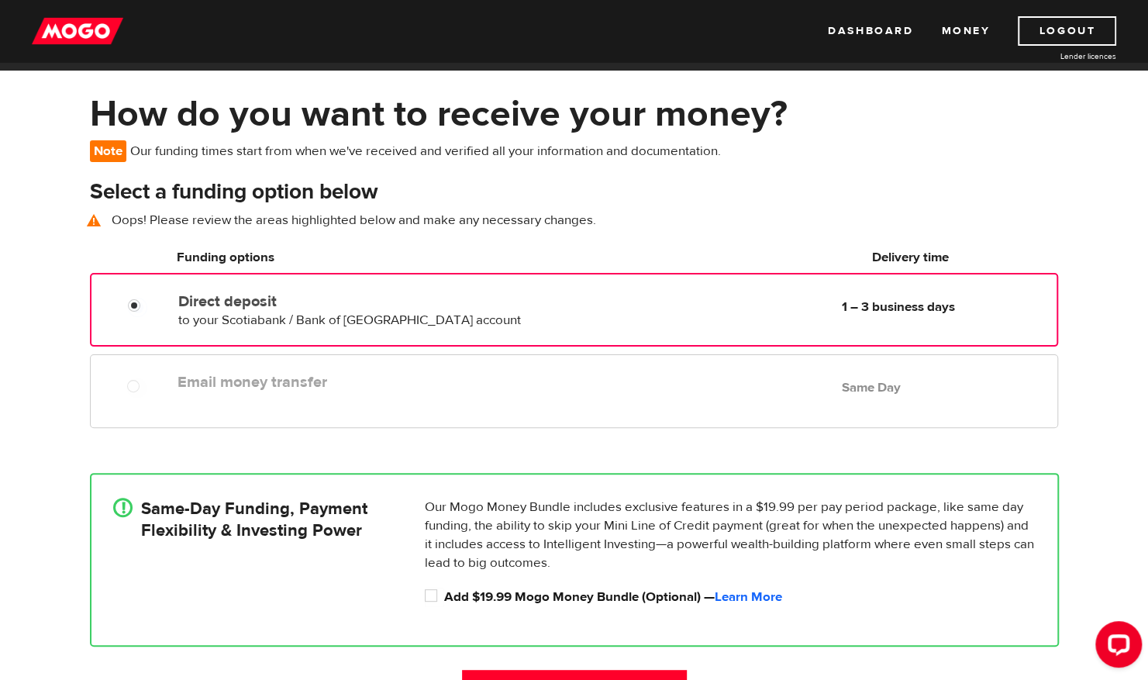
click at [901, 317] on div "Direct deposit to your Scotiabank / Bank of [GEOGRAPHIC_DATA] account Delivery …" at bounding box center [614, 307] width 884 height 43
click at [147, 302] on input "Direct deposit" at bounding box center [137, 307] width 19 height 19
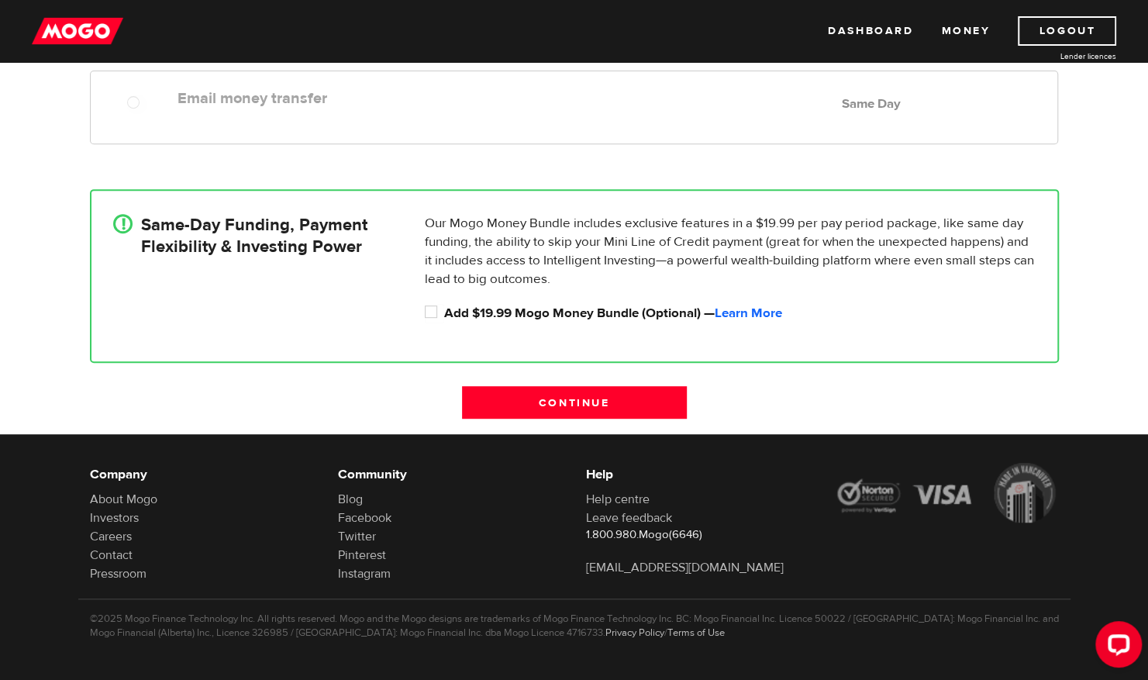
scroll to position [337, 0]
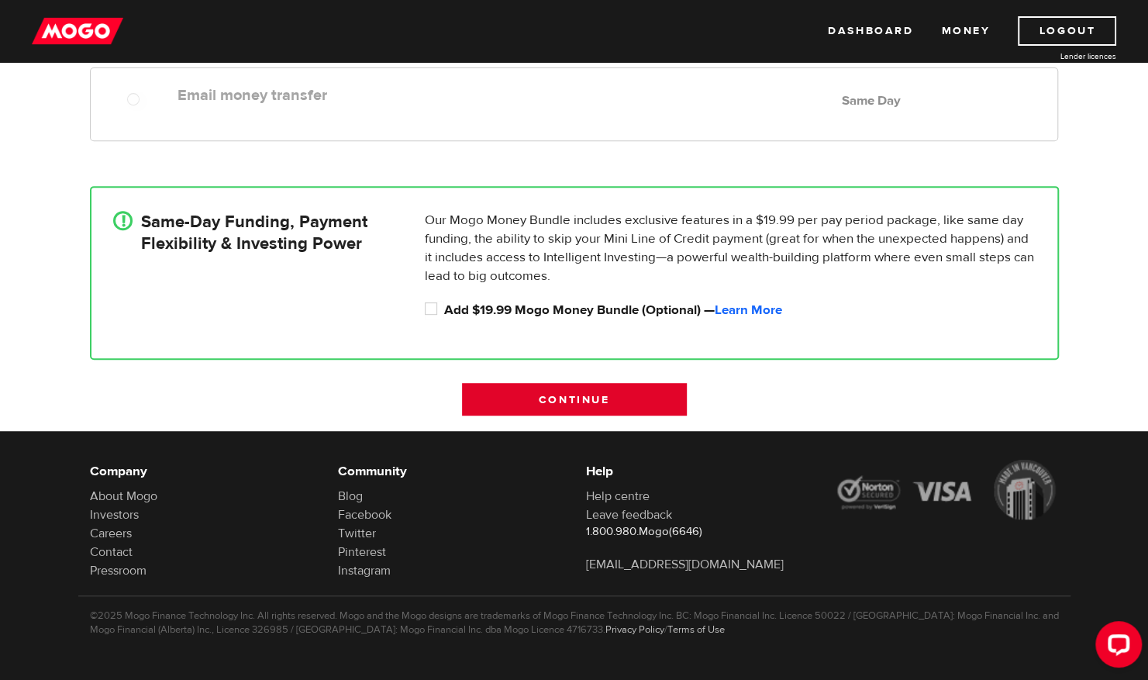
click at [581, 394] on input "Continue" at bounding box center [574, 399] width 225 height 33
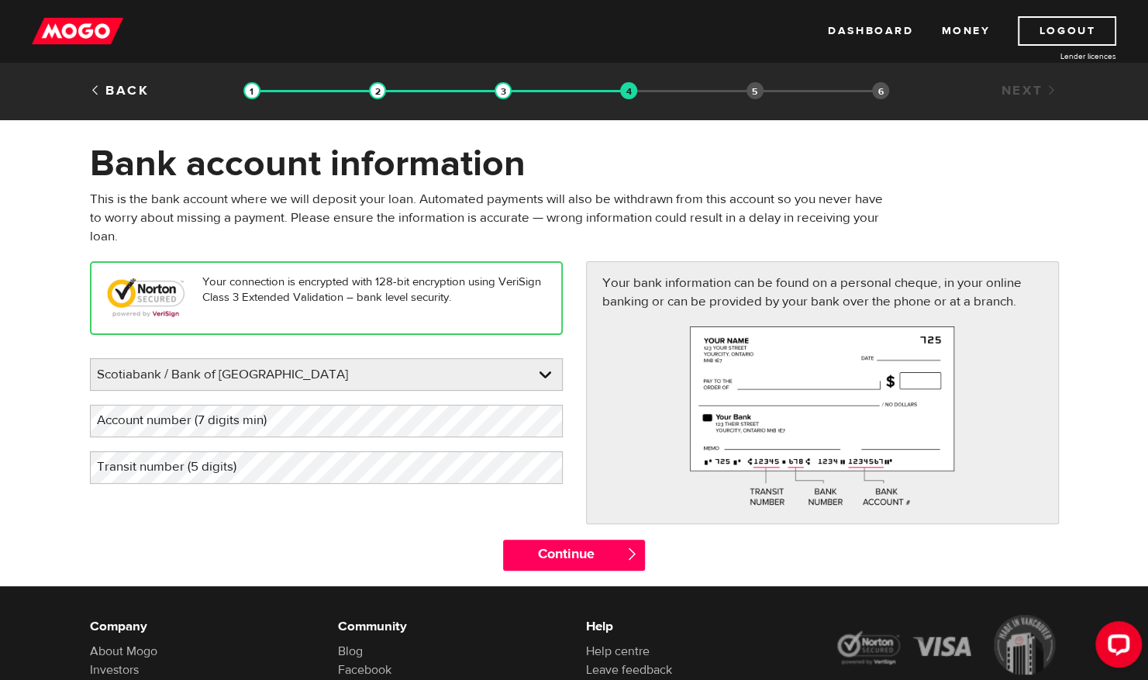
click at [762, 102] on div "Loan approval Loan select Funding select Bank account information Employment in…" at bounding box center [573, 92] width 661 height 23
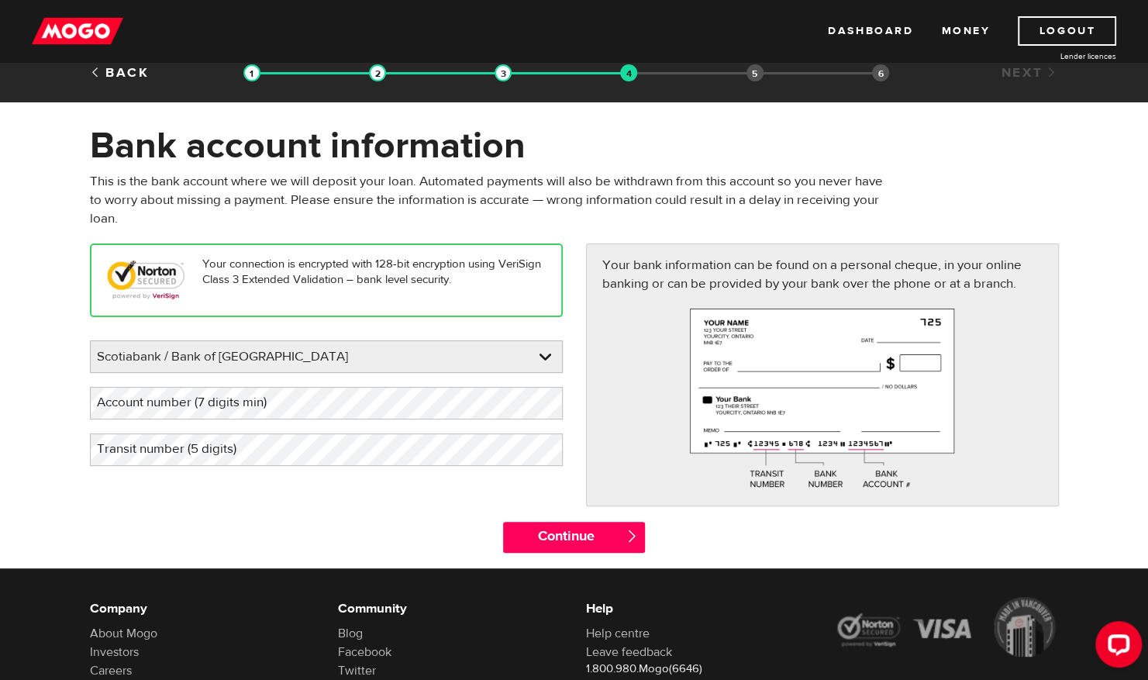
scroll to position [17, 0]
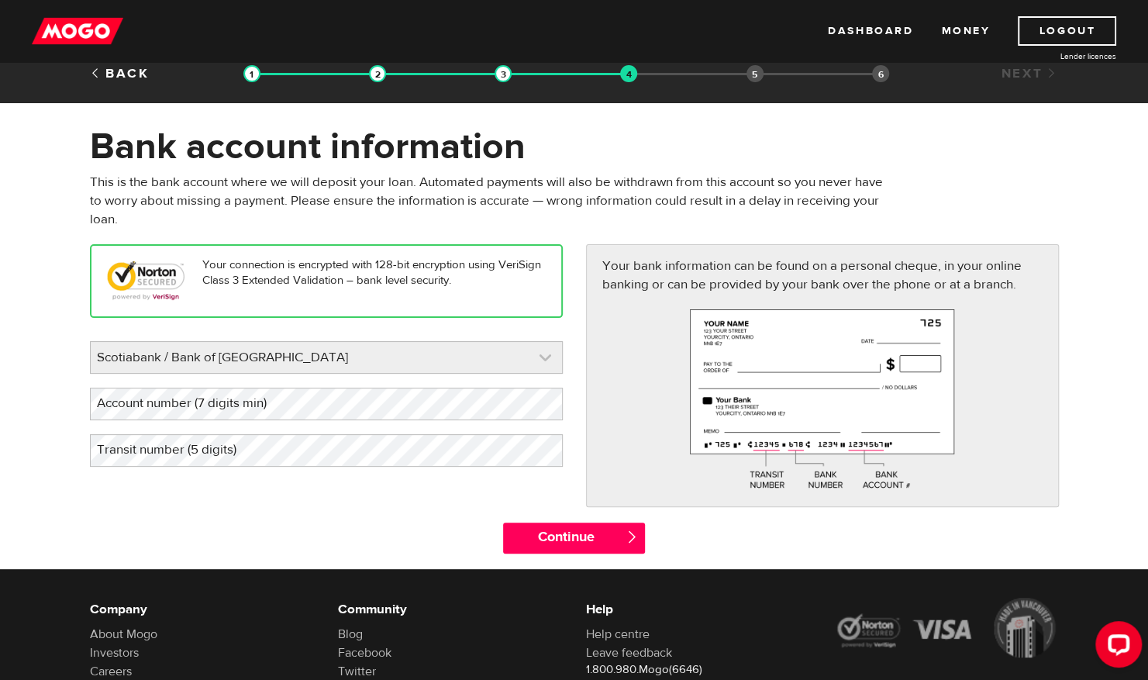
click at [148, 354] on link at bounding box center [326, 357] width 471 height 31
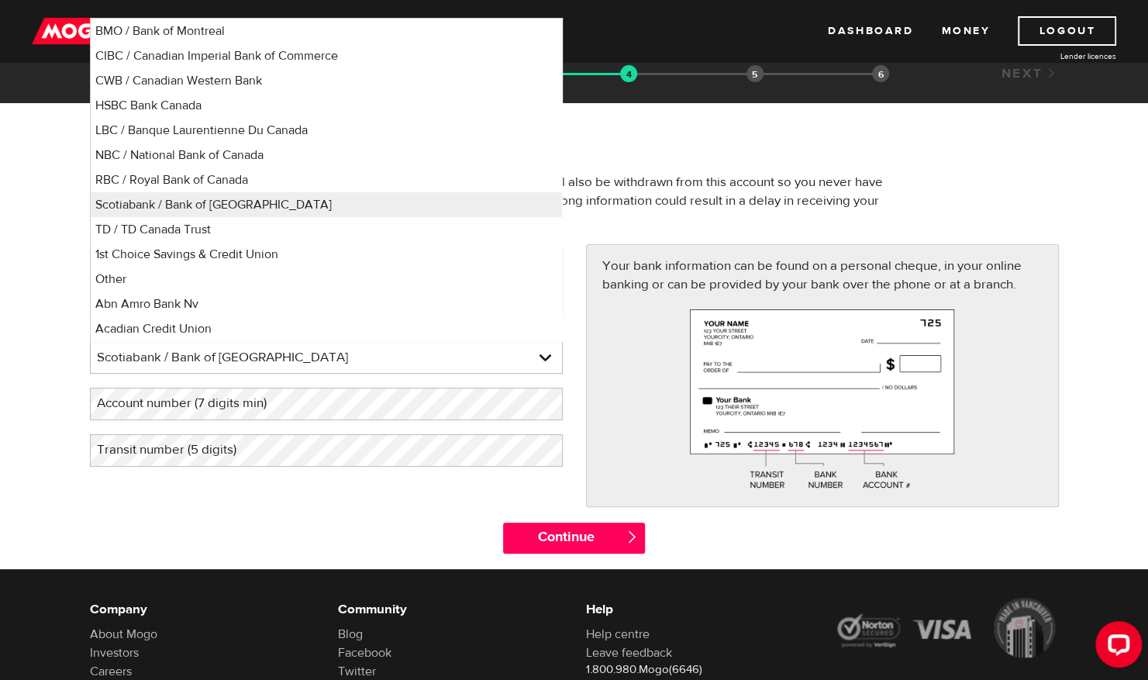
click at [67, 374] on form "Bank account information Oops! Please review the areas highlighted below and ma…" at bounding box center [574, 346] width 1148 height 445
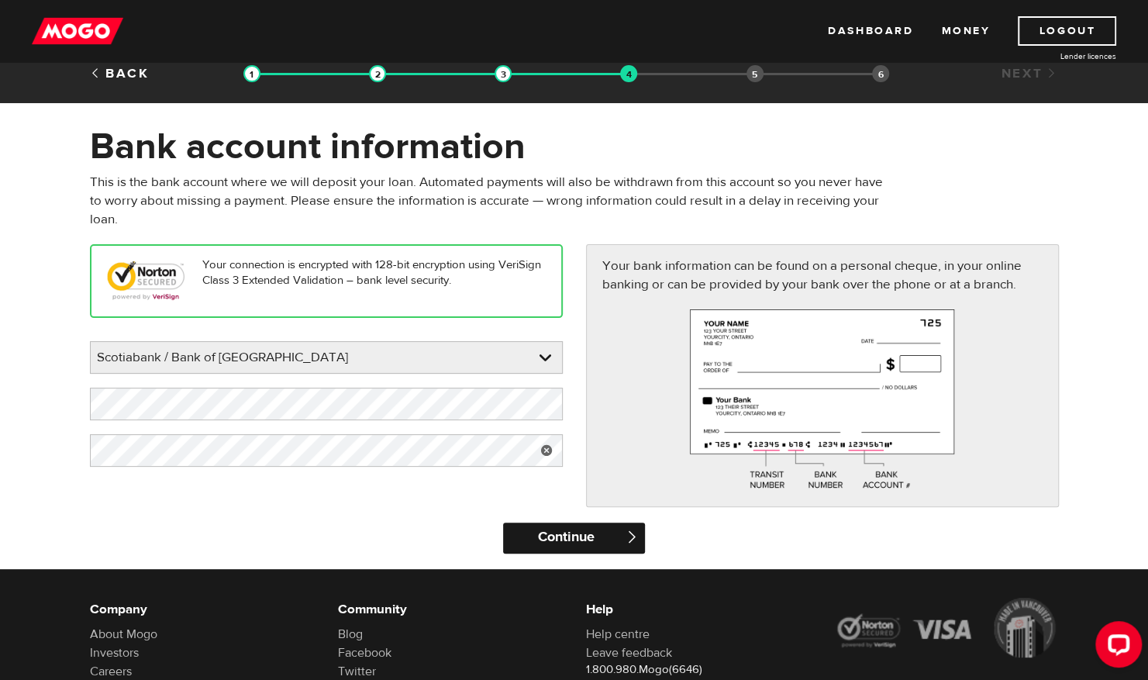
click at [528, 533] on input "Continue" at bounding box center [574, 538] width 142 height 31
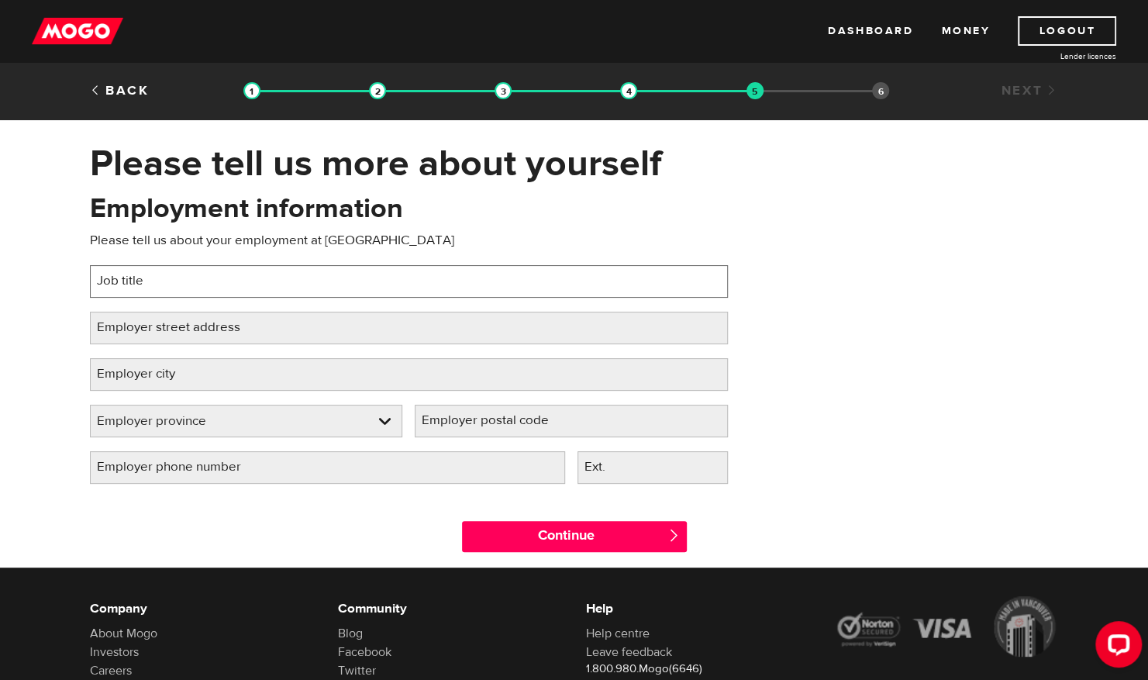
click at [197, 288] on input "Job title" at bounding box center [409, 281] width 638 height 33
type input "Employment Specialist"
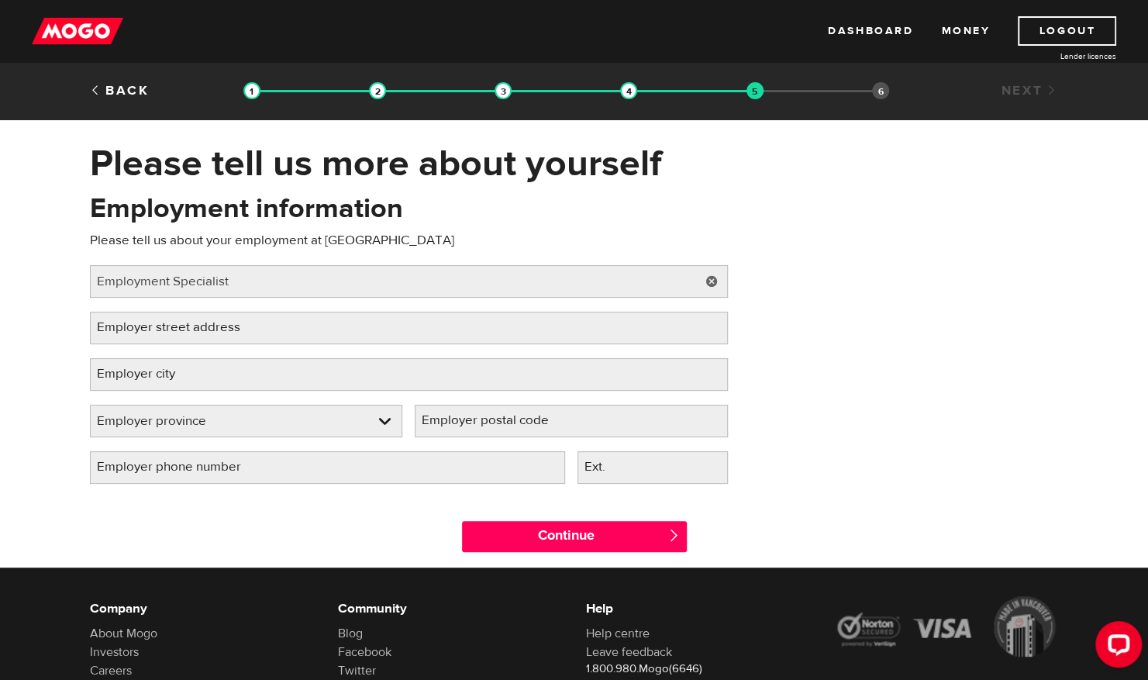
click at [240, 321] on label "Employer street address" at bounding box center [181, 328] width 182 height 32
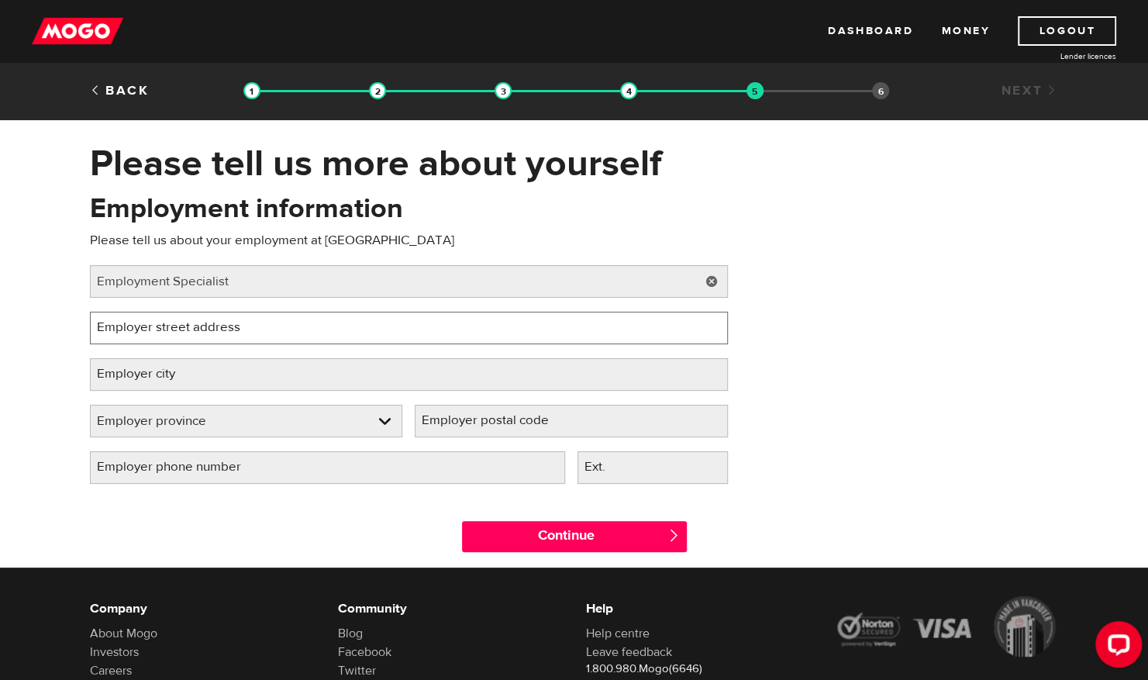
click at [240, 321] on input "Employer street address" at bounding box center [409, 328] width 638 height 33
type input "[STREET_ADDRESS][PERSON_NAME]"
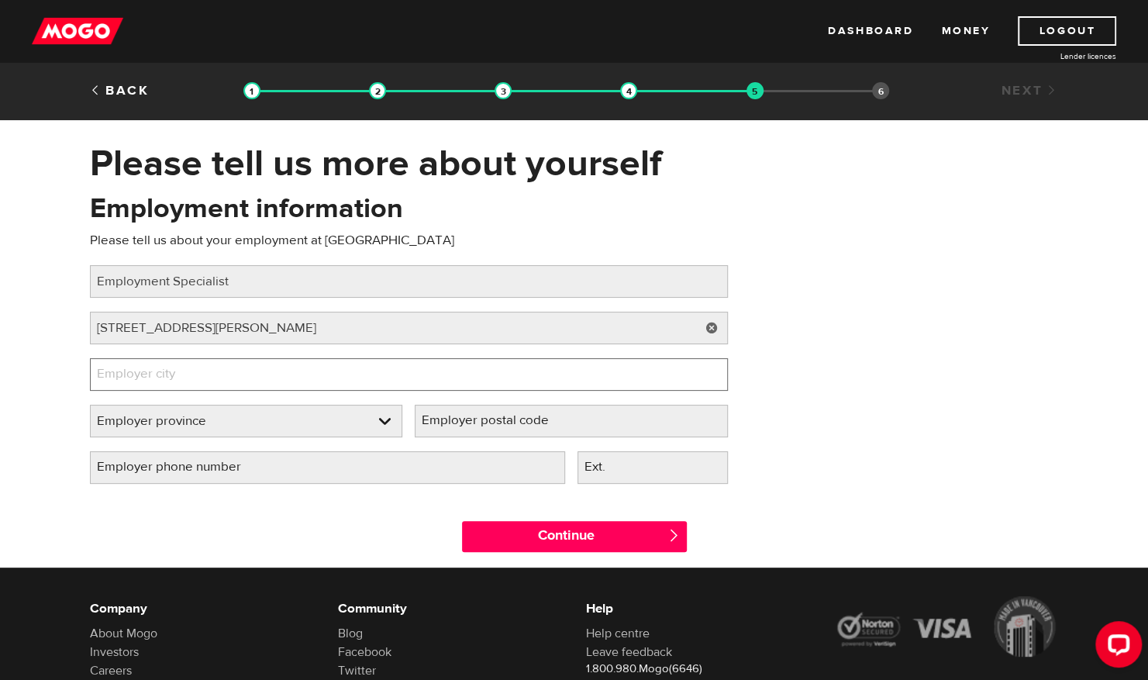
click at [217, 368] on input "Employer city" at bounding box center [409, 374] width 638 height 33
type input "[GEOGRAPHIC_DATA]"
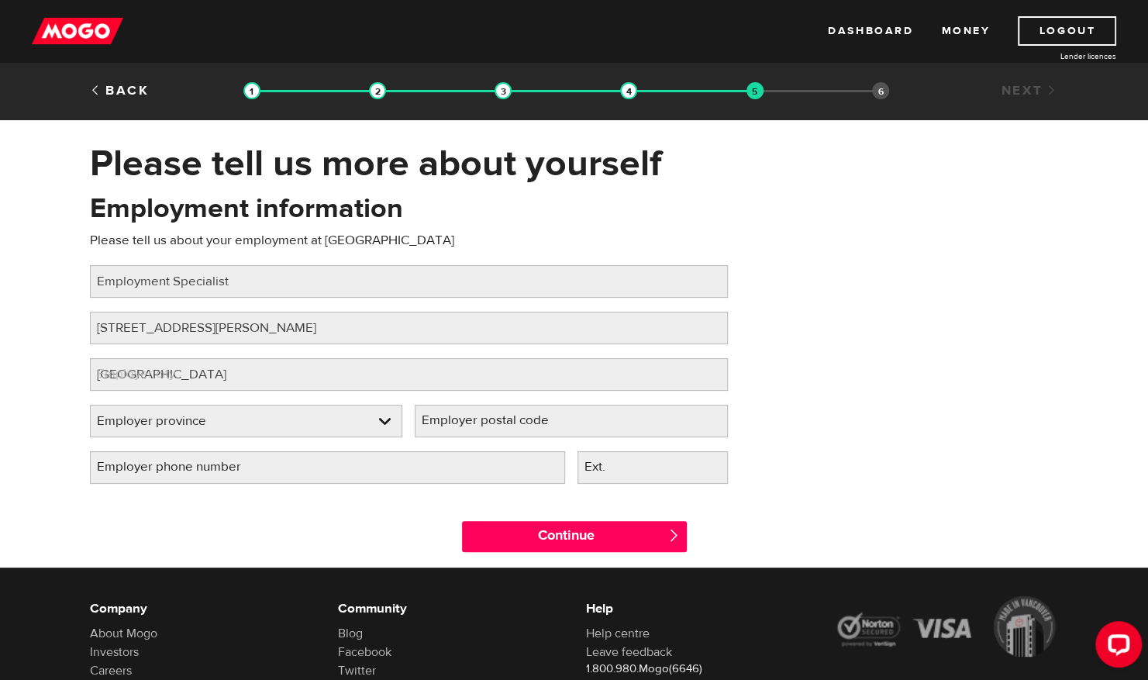
select select "AB"
type input "T3j 5b5"
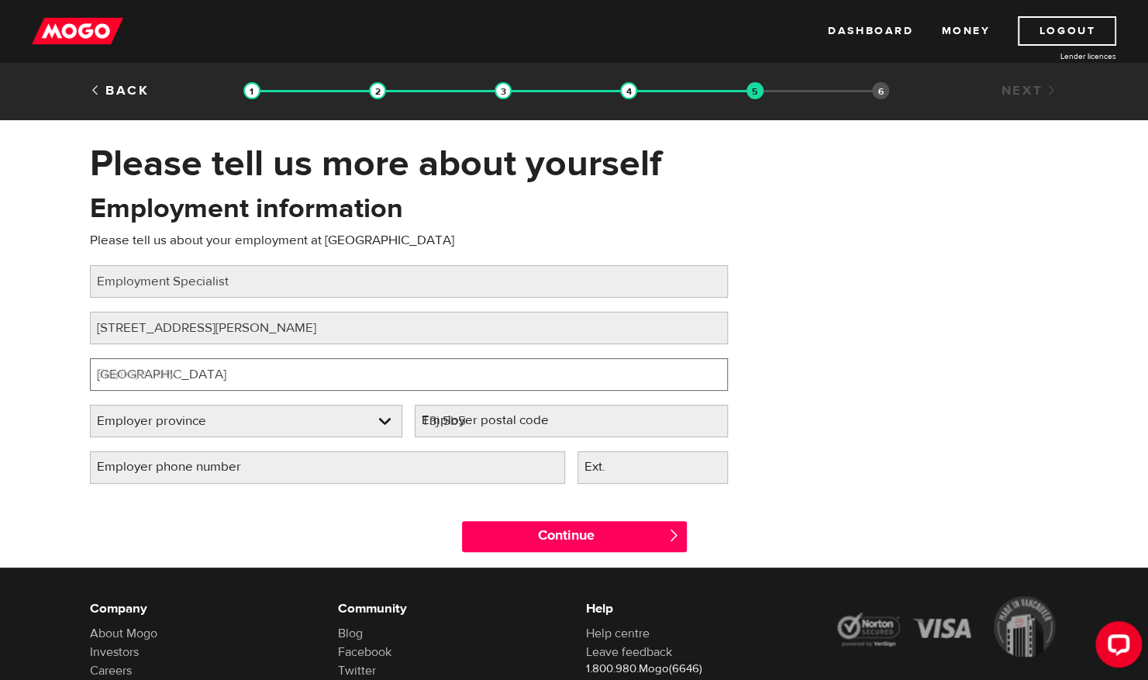
select select "AB"
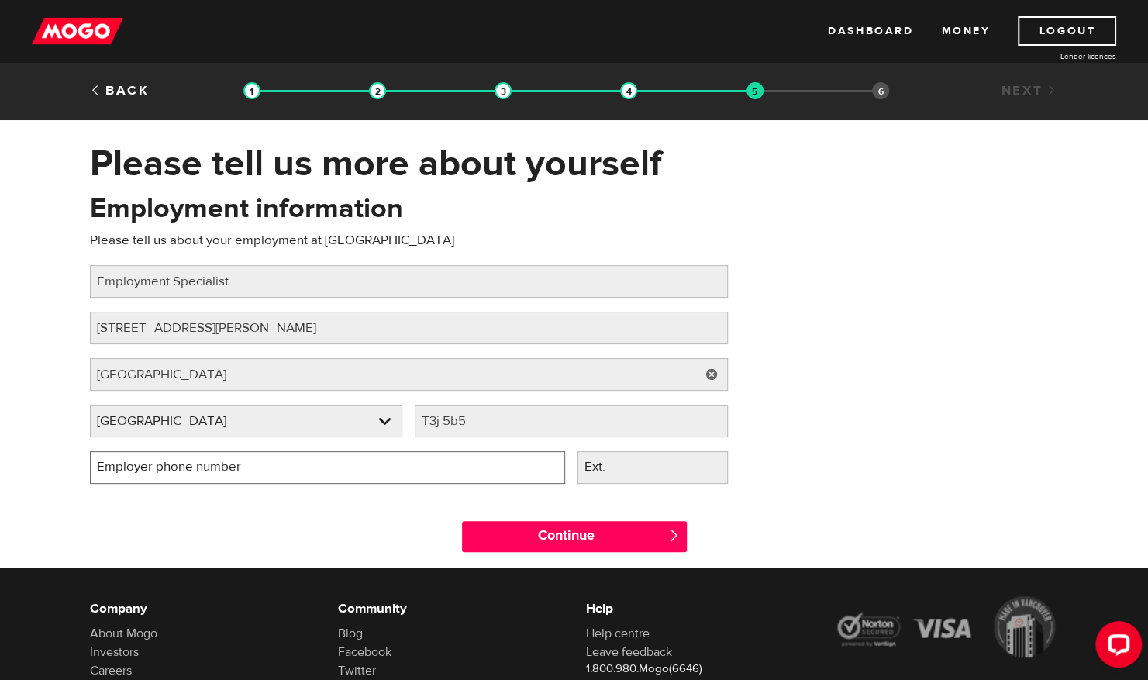
click at [319, 467] on input "Employer phone number" at bounding box center [327, 467] width 475 height 33
type input "[PHONE_NUMBER]"
click at [900, 473] on div "Employment information Please tell us about your employment at [GEOGRAPHIC_DATA…" at bounding box center [574, 344] width 993 height 308
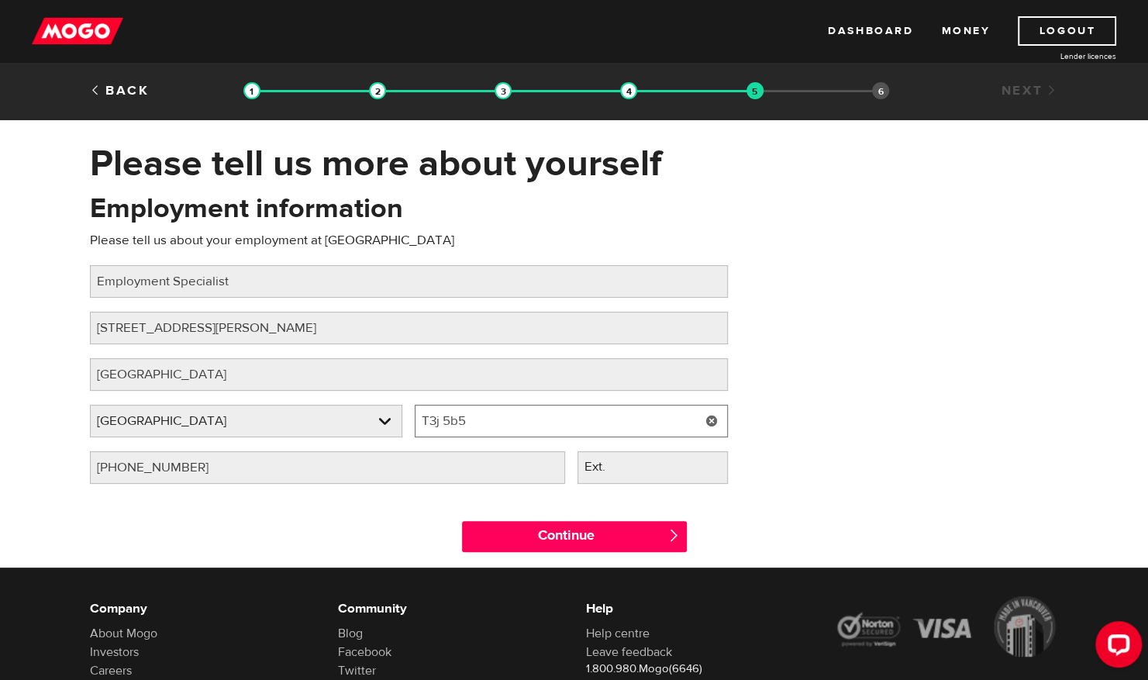
click at [498, 420] on input "T3j 5b5" at bounding box center [571, 421] width 313 height 33
type input "T2E 5W2"
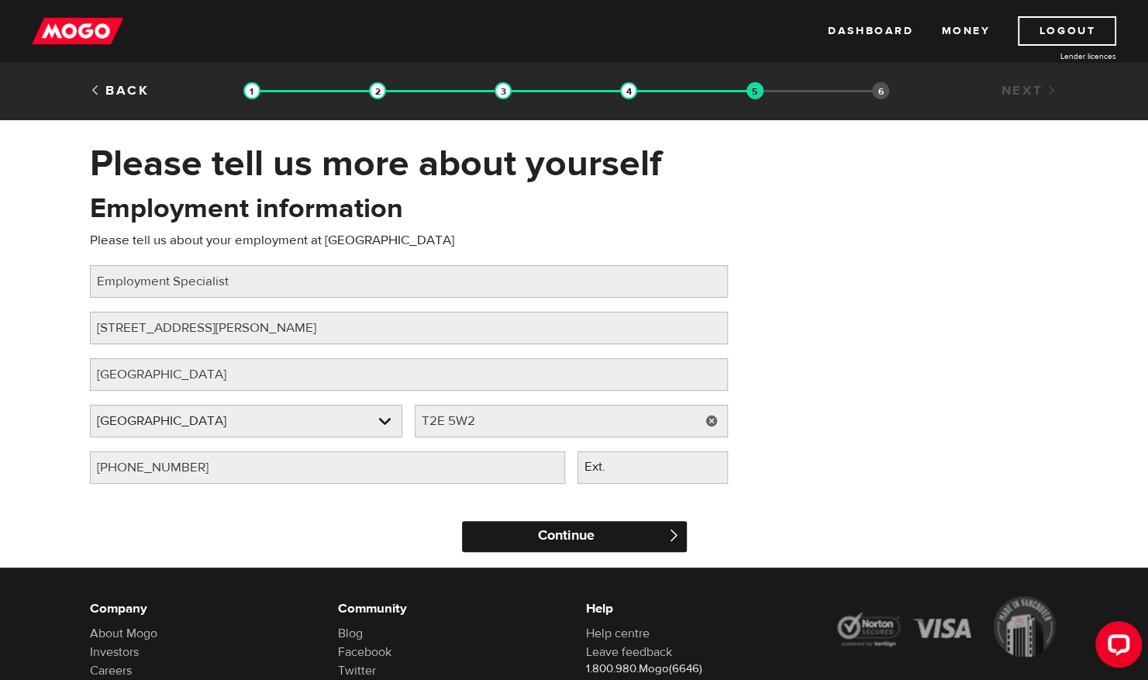
click at [513, 533] on input "Continue" at bounding box center [574, 536] width 225 height 31
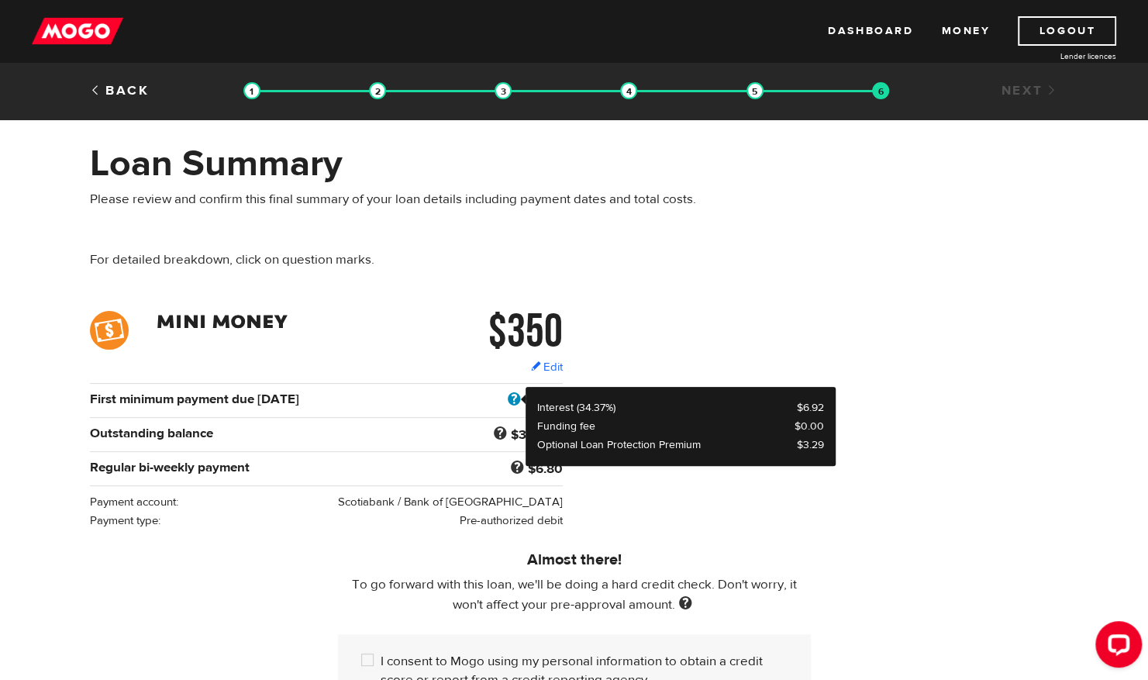
click at [507, 395] on span at bounding box center [514, 400] width 21 height 20
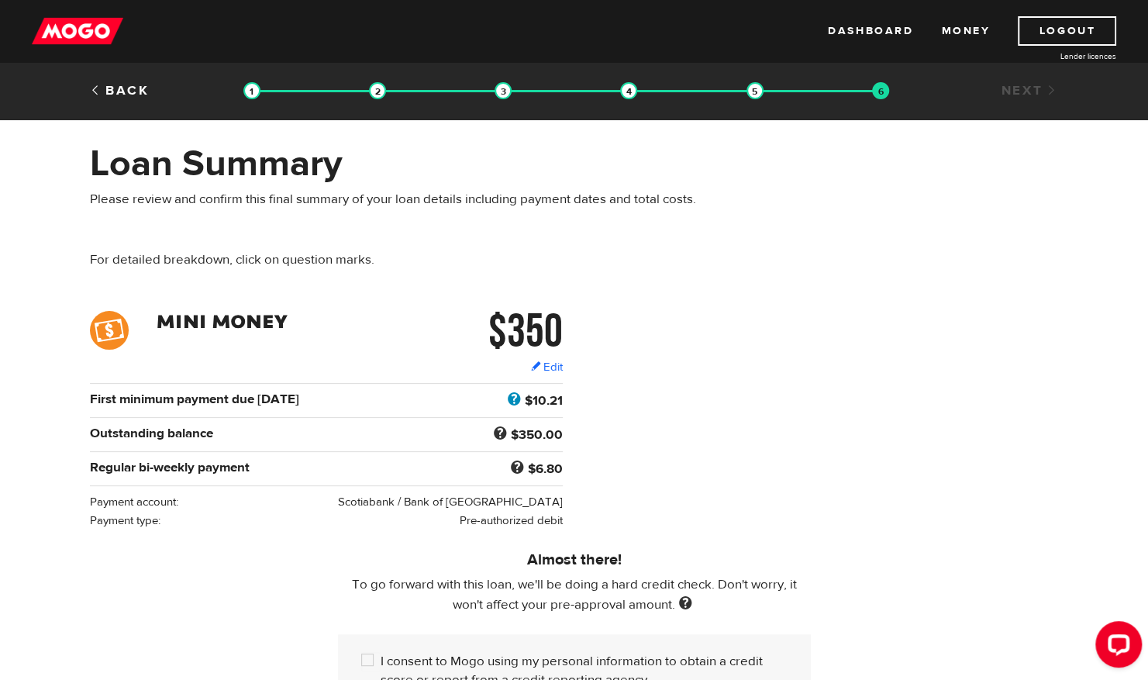
click at [512, 399] on span at bounding box center [514, 400] width 21 height 20
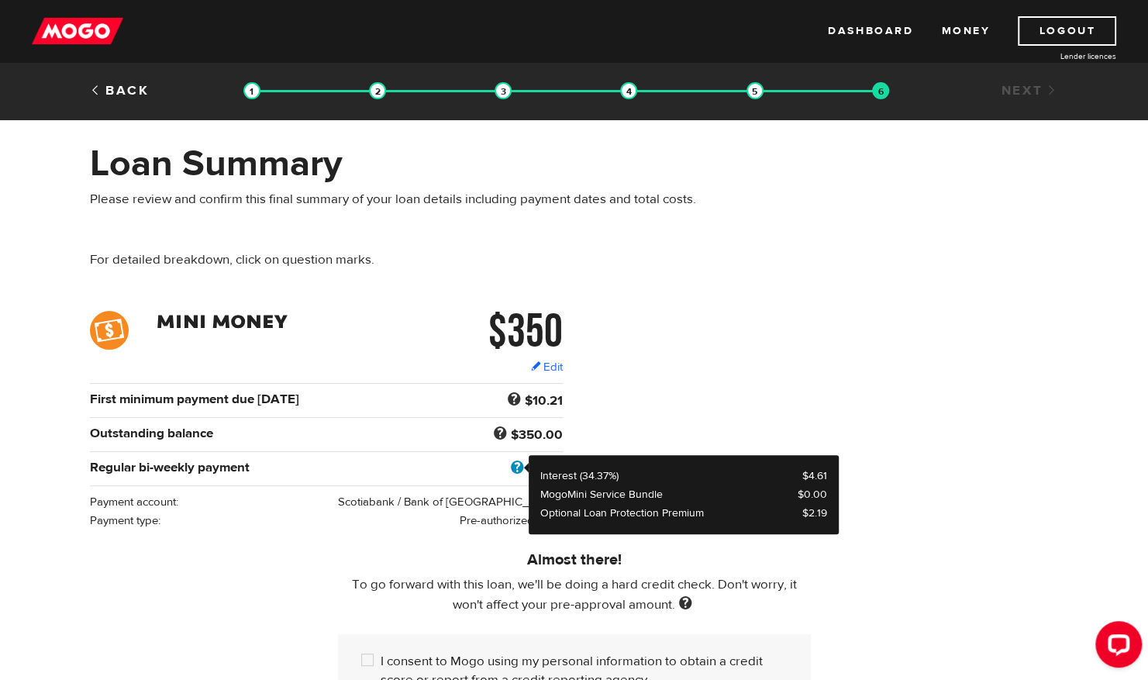
click at [514, 464] on span at bounding box center [517, 468] width 21 height 20
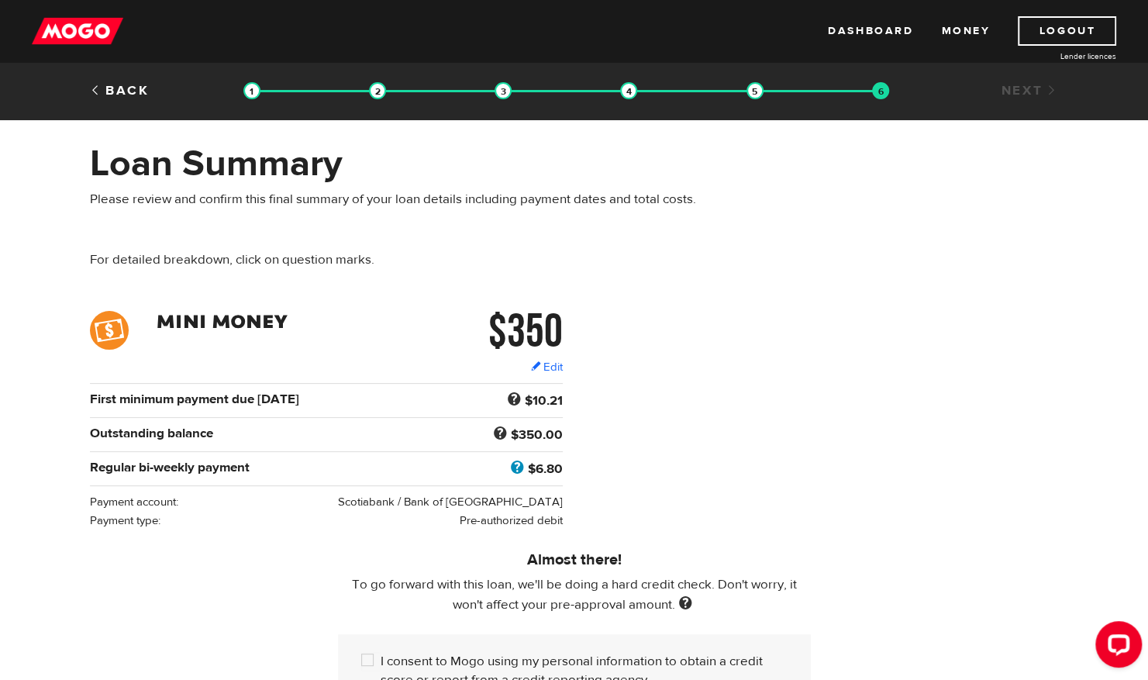
click at [514, 464] on span at bounding box center [517, 468] width 21 height 20
click at [286, 519] on div "Pre-authorized debit" at bounding box center [406, 520] width 323 height 19
click at [292, 548] on div "Almost there! To go forward with this loan, we'll be doing a hard credit check.…" at bounding box center [574, 626] width 993 height 192
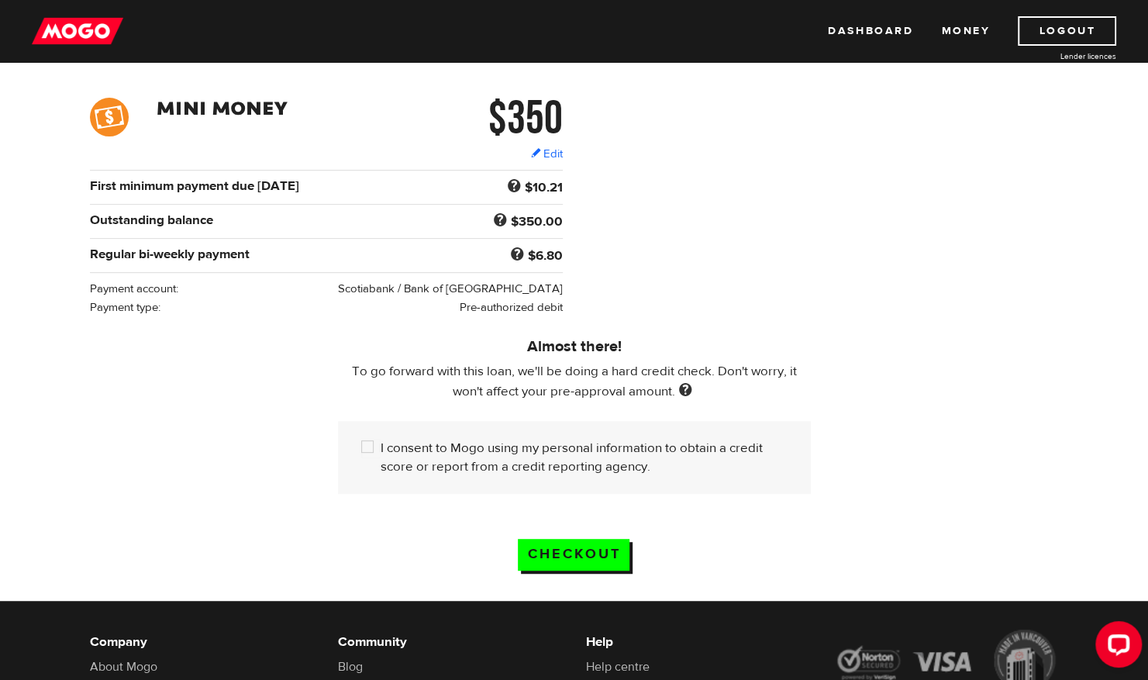
scroll to position [218, 0]
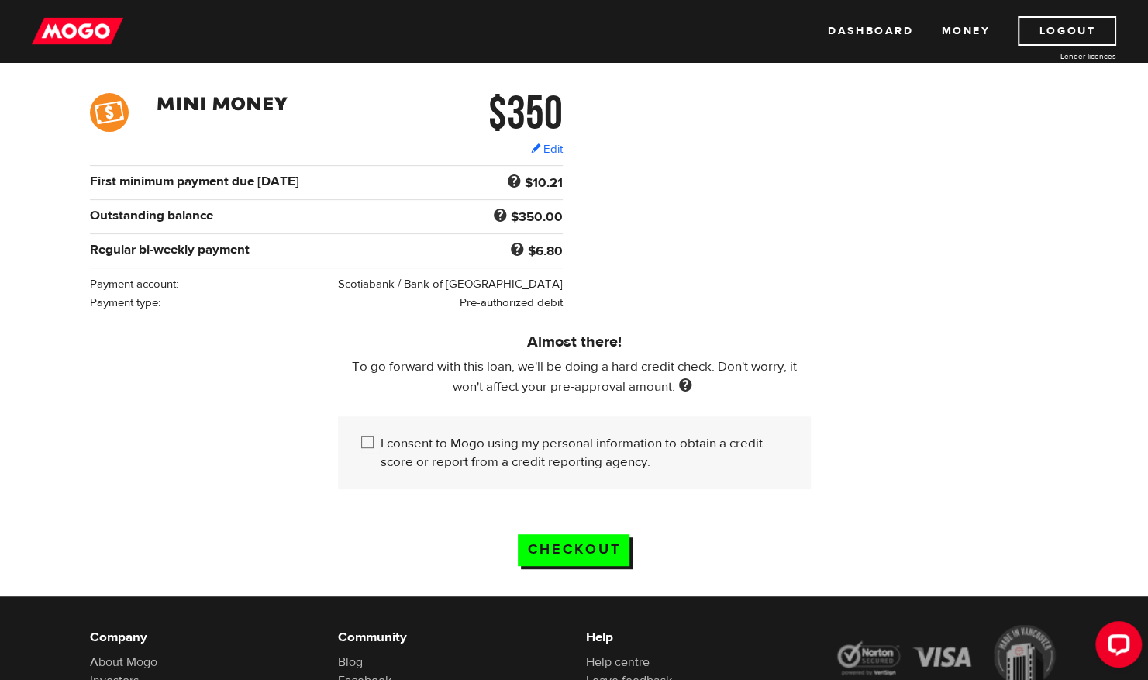
click at [368, 437] on input "I consent to Mogo using my personal information to obtain a credit score or rep…" at bounding box center [370, 443] width 19 height 19
checkbox input "true"
click at [581, 546] on input "Checkout" at bounding box center [574, 550] width 112 height 32
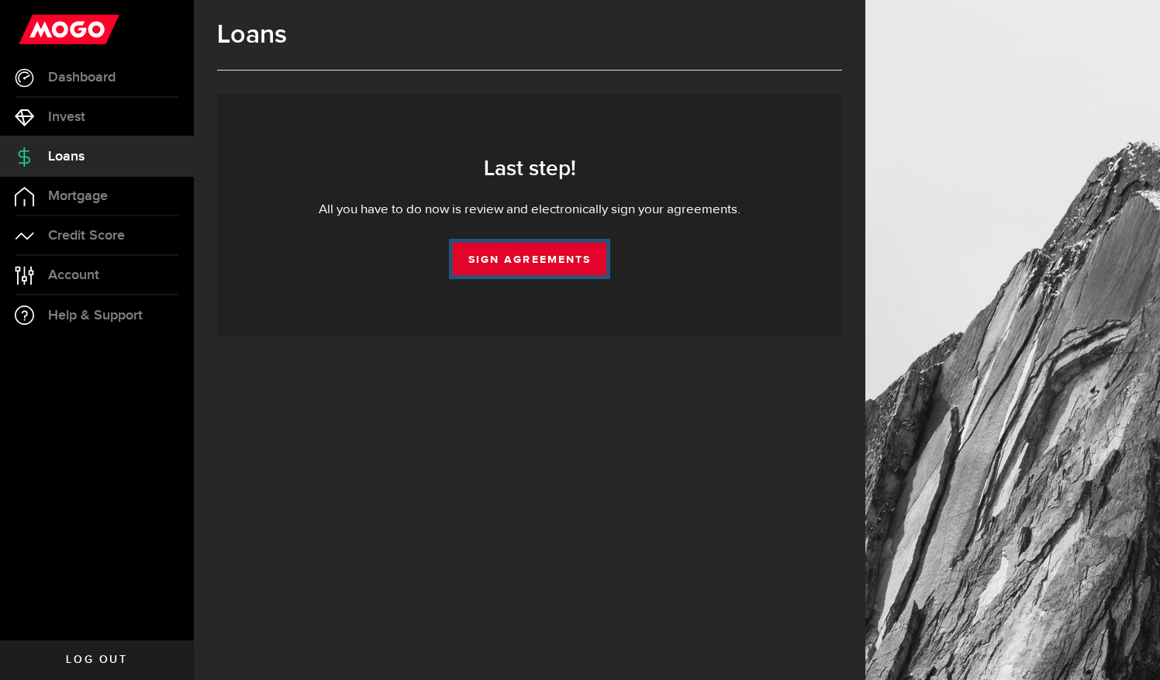
click at [498, 255] on link "Sign Agreements" at bounding box center [530, 259] width 154 height 33
